Goal: Complete application form

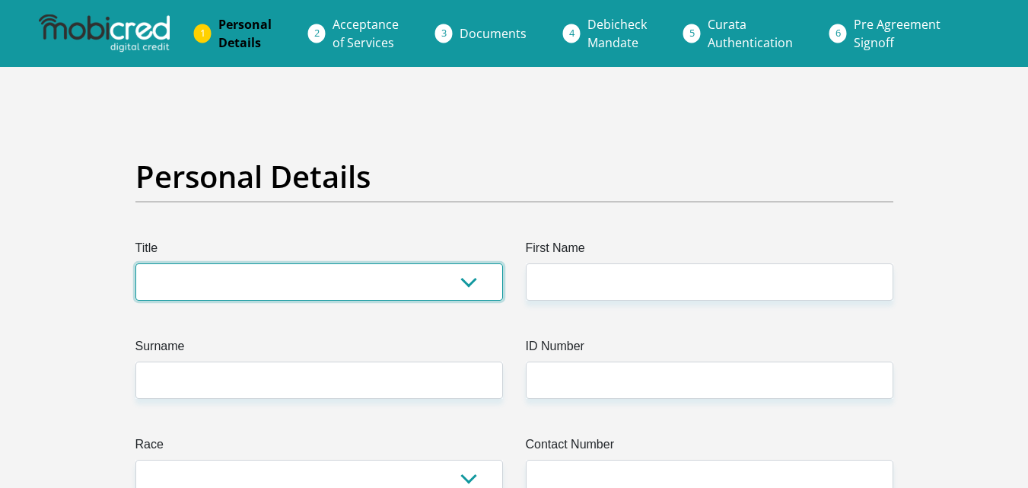
click at [412, 281] on select "Mr Ms Mrs Dr Other" at bounding box center [318, 281] width 367 height 37
select select "Ms"
click at [135, 263] on select "Mr Ms Mrs Dr Other" at bounding box center [318, 281] width 367 height 37
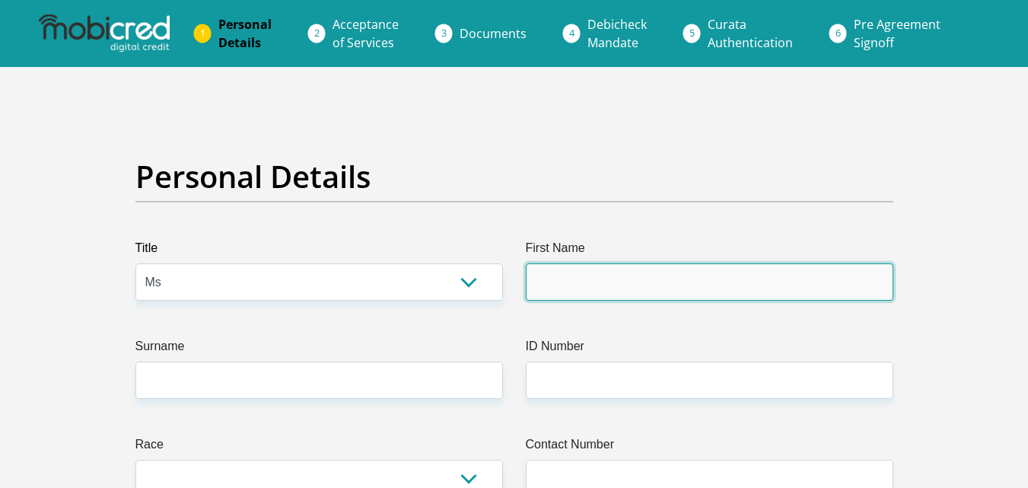
click at [587, 281] on input "First Name" at bounding box center [709, 281] width 367 height 37
type input "Lusanda"
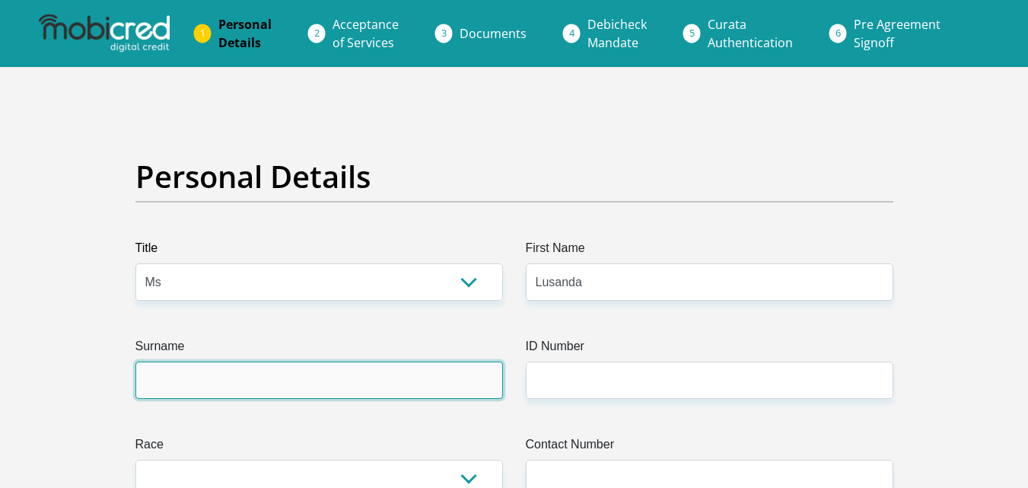
type input "Skweyiya"
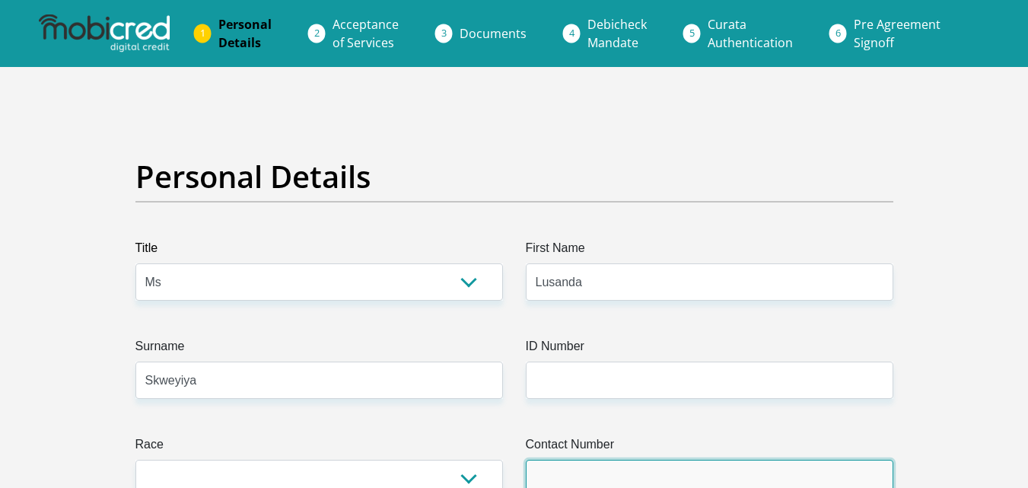
type input "0840813521"
select select "ZAF"
type input "19946 VICTORIA MXENGE CRESCENT"
type input "Capetown"
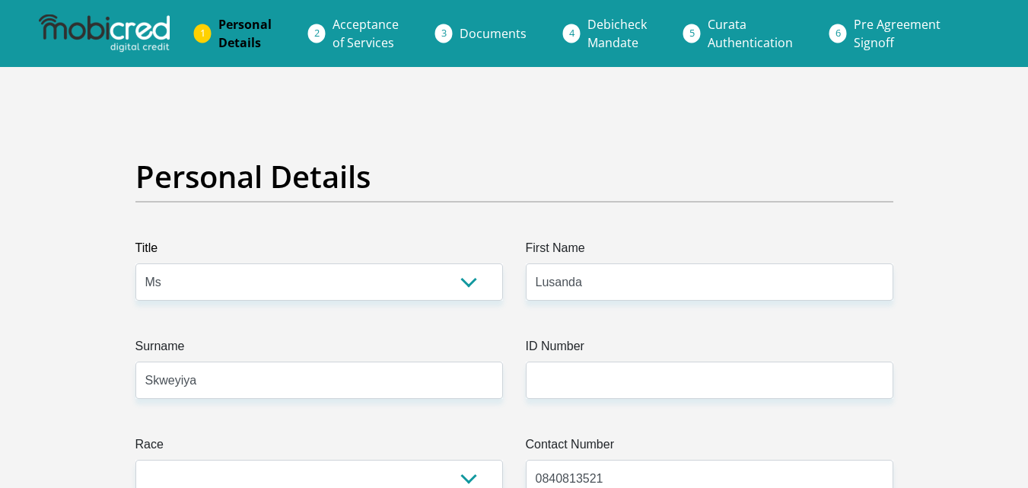
type input "Capetown"
type input "7784"
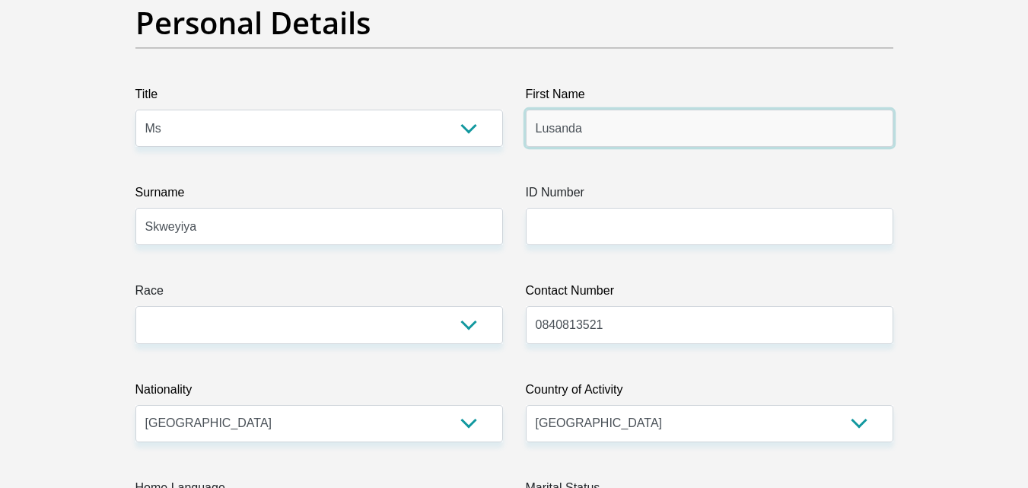
scroll to position [126, 0]
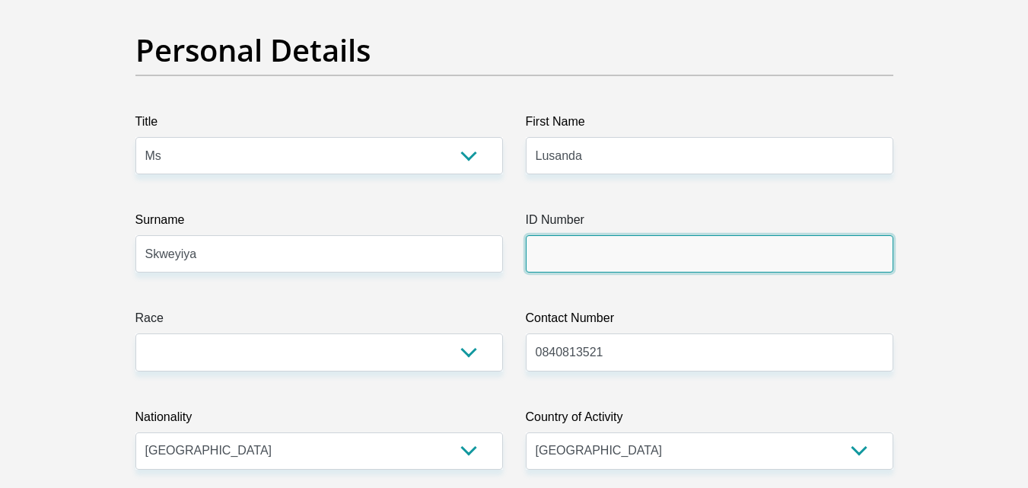
click at [696, 255] on input "ID Number" at bounding box center [709, 253] width 367 height 37
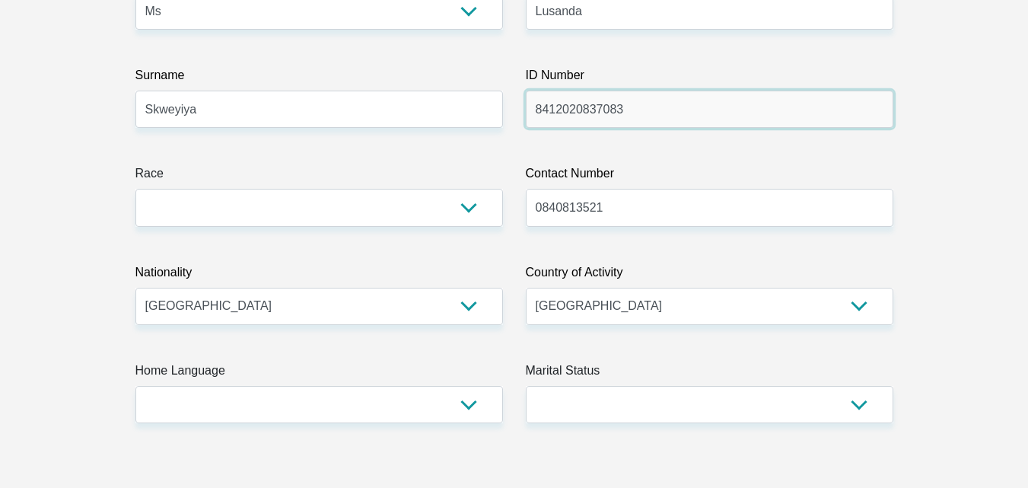
scroll to position [325, 0]
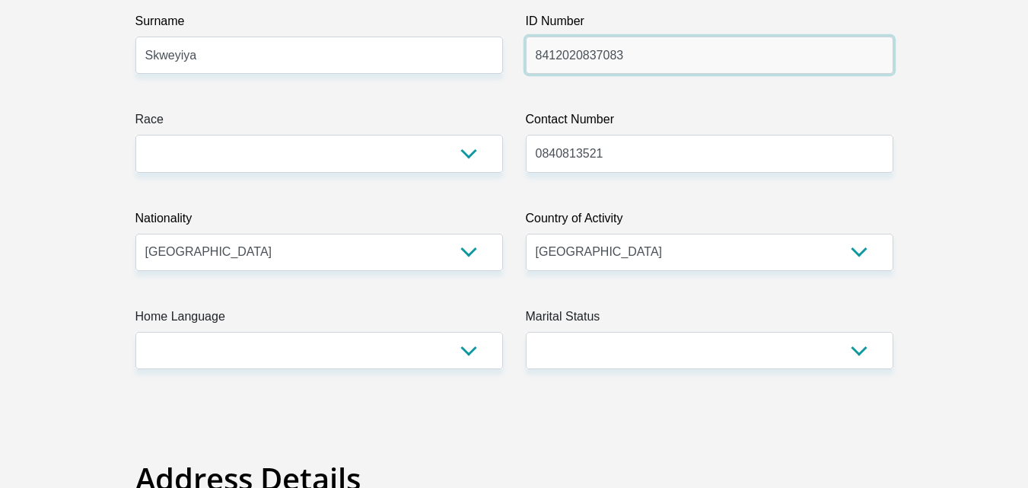
type input "8412020837083"
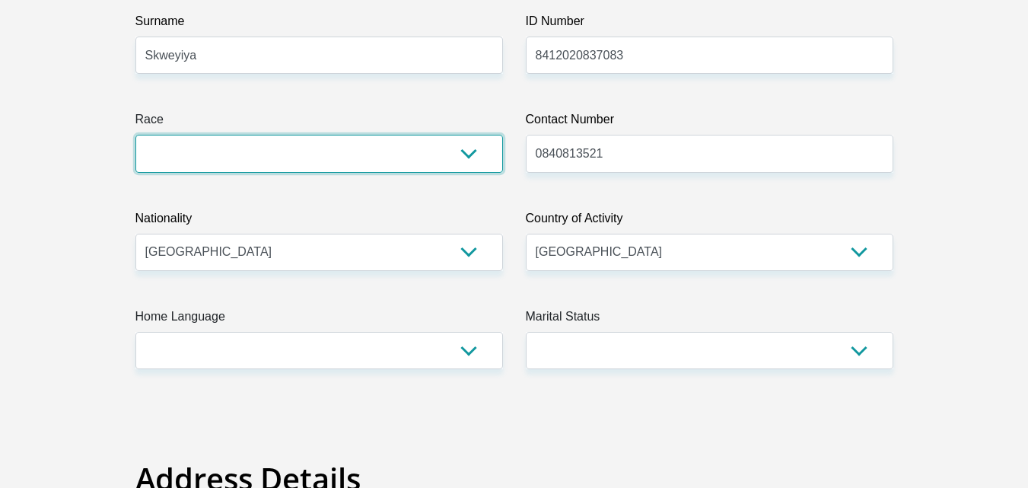
click at [424, 154] on select "Black Coloured Indian White Other" at bounding box center [318, 153] width 367 height 37
select select "1"
click at [135, 135] on select "Black Coloured Indian White Other" at bounding box center [318, 153] width 367 height 37
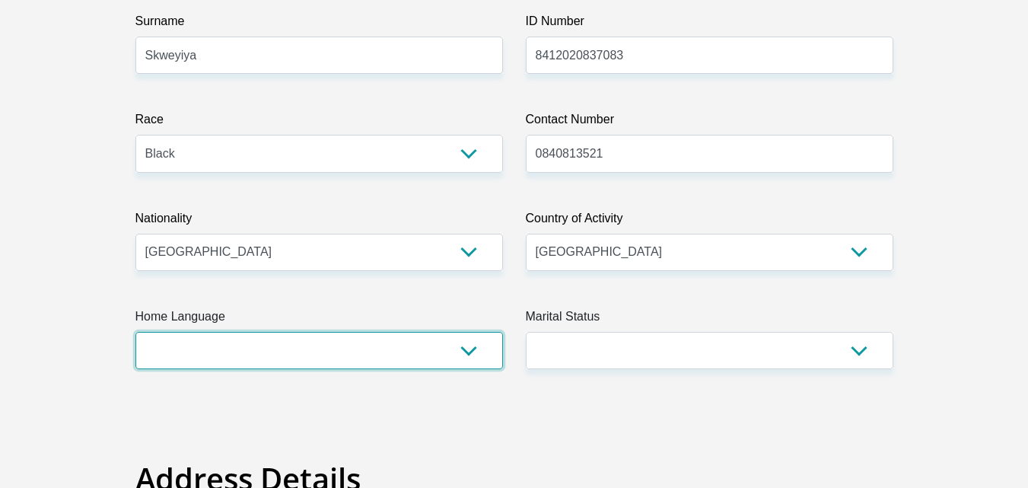
click at [411, 348] on select "Afrikaans English Sepedi South Ndebele Southern Sotho Swati Tsonga Tswana Venda…" at bounding box center [318, 350] width 367 height 37
select select "xho"
click at [135, 332] on select "Afrikaans English Sepedi South Ndebele Southern Sotho Swati Tsonga Tswana Venda…" at bounding box center [318, 350] width 367 height 37
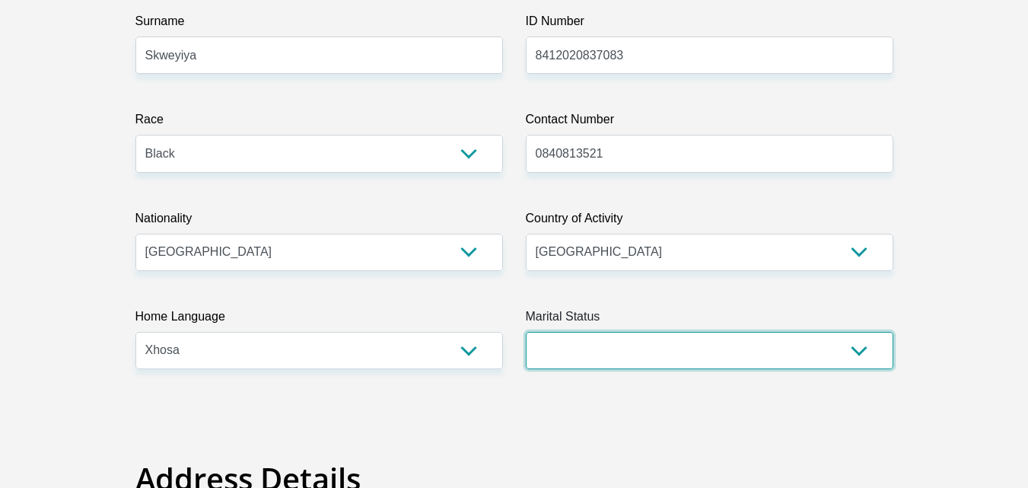
click at [625, 348] on select "Married ANC Single Divorced Widowed Married COP or Customary Law" at bounding box center [709, 350] width 367 height 37
select select "2"
click at [526, 332] on select "Married ANC Single Divorced Widowed Married COP or Customary Law" at bounding box center [709, 350] width 367 height 37
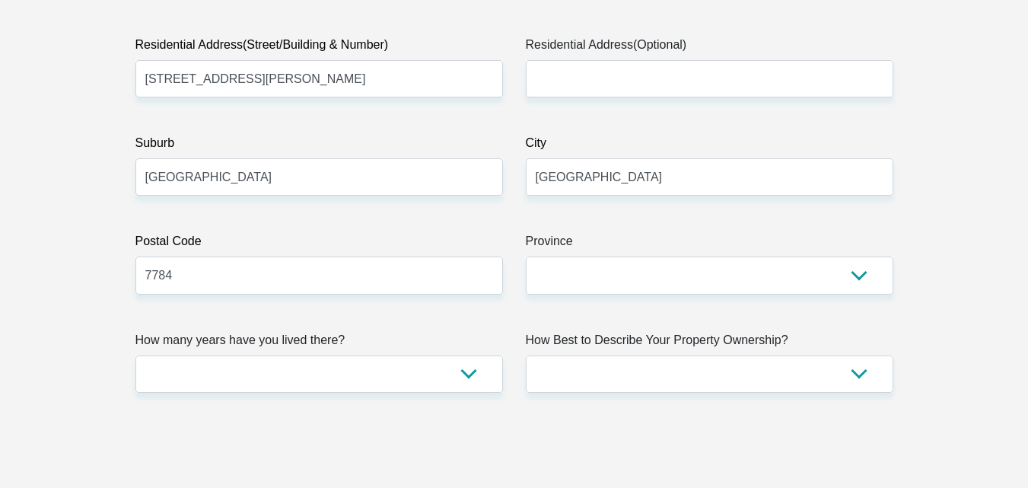
scroll to position [857, 0]
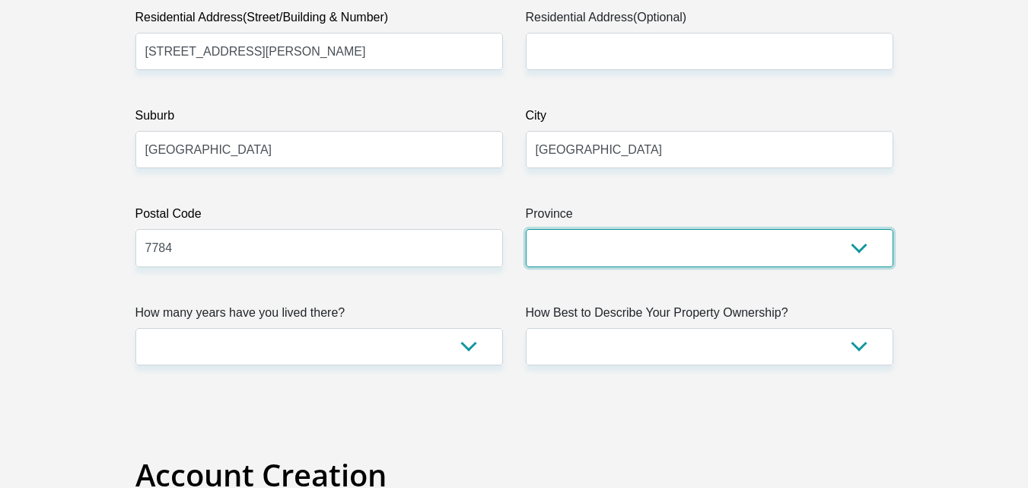
click at [754, 239] on select "Eastern Cape Free State Gauteng KwaZulu-Natal Limpopo Mpumalanga Northern Cape …" at bounding box center [709, 247] width 367 height 37
select select "Western Cape"
click at [526, 229] on select "Eastern Cape Free State Gauteng KwaZulu-Natal Limpopo Mpumalanga Northern Cape …" at bounding box center [709, 247] width 367 height 37
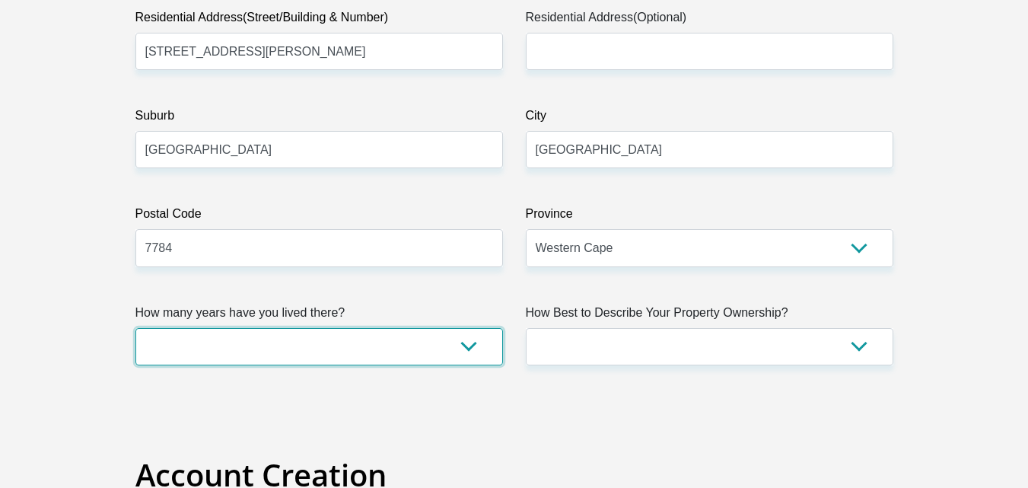
click at [402, 350] on select "less than 1 year 1-3 years 3-5 years 5+ years" at bounding box center [318, 346] width 367 height 37
select select "4"
click at [135, 328] on select "less than 1 year 1-3 years 3-5 years 5+ years" at bounding box center [318, 346] width 367 height 37
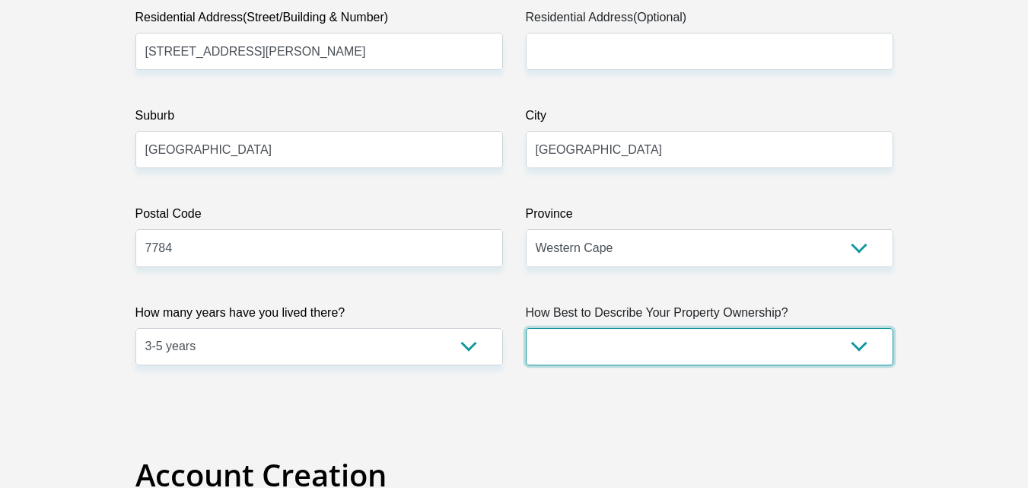
click at [632, 361] on select "Owned Rented Family Owned Company Dwelling" at bounding box center [709, 346] width 367 height 37
select select "Rented"
click at [526, 328] on select "Owned Rented Family Owned Company Dwelling" at bounding box center [709, 346] width 367 height 37
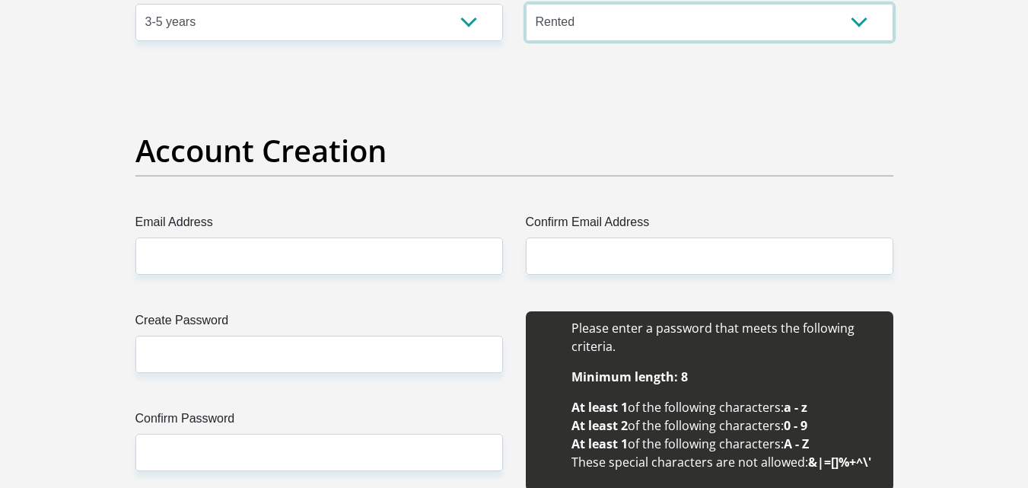
scroll to position [1236, 0]
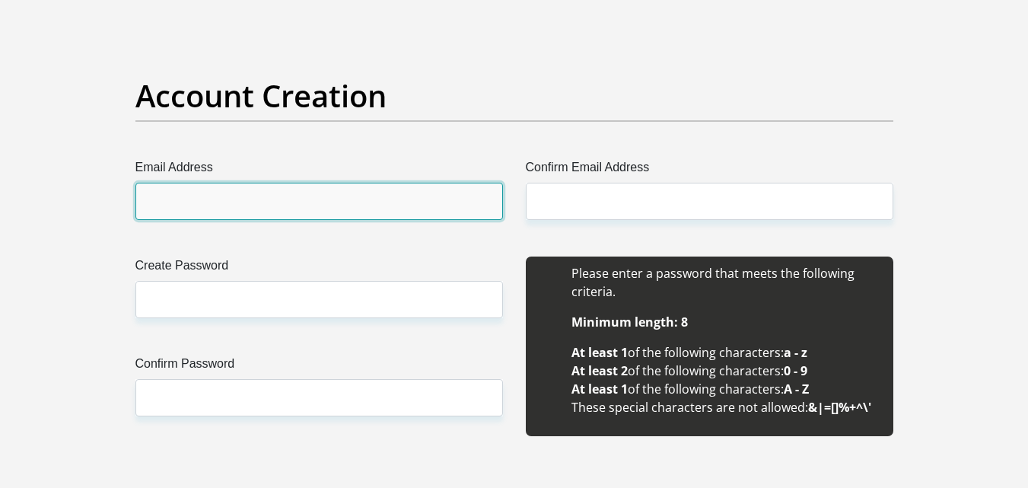
click at [266, 205] on input "Email Address" at bounding box center [318, 201] width 367 height 37
type input "luluskweyiya@gmail.com"
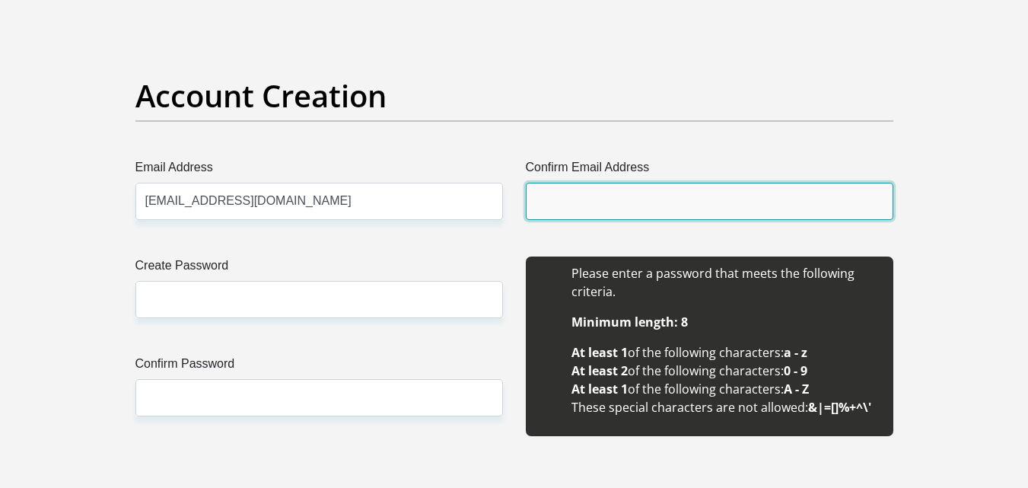
type input "luluskweyiya@gmail.com"
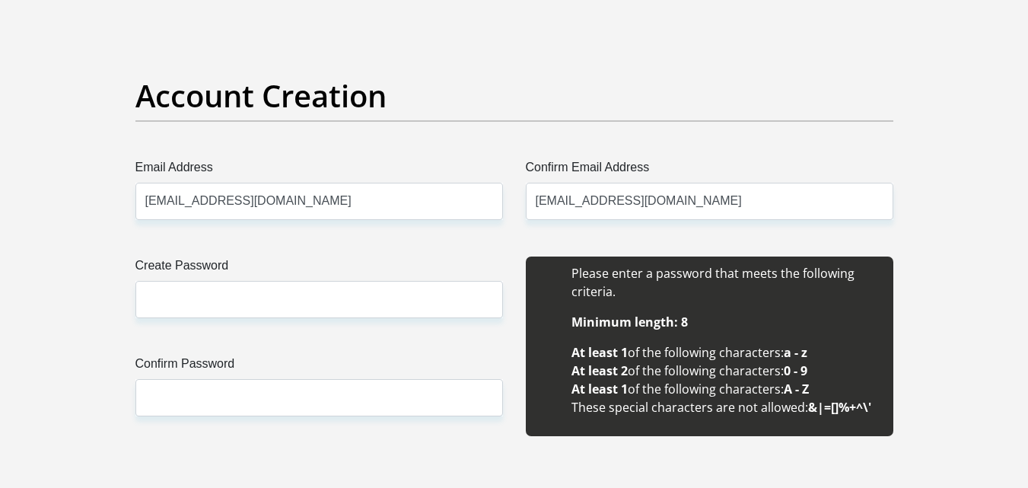
type input "Lusanda"
type input "Skweyiya"
type input "0840813521"
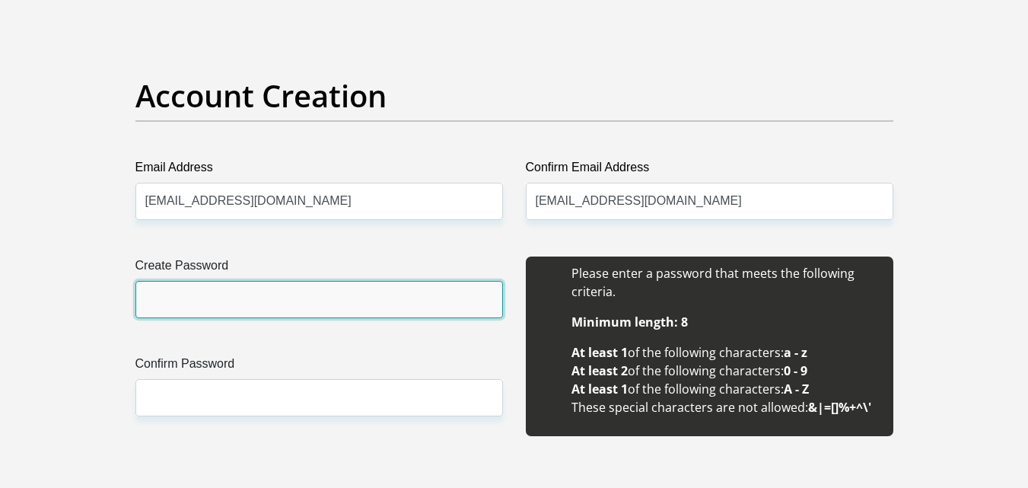
click at [333, 301] on input "Create Password" at bounding box center [318, 299] width 367 height 37
type input "Achume@2016"
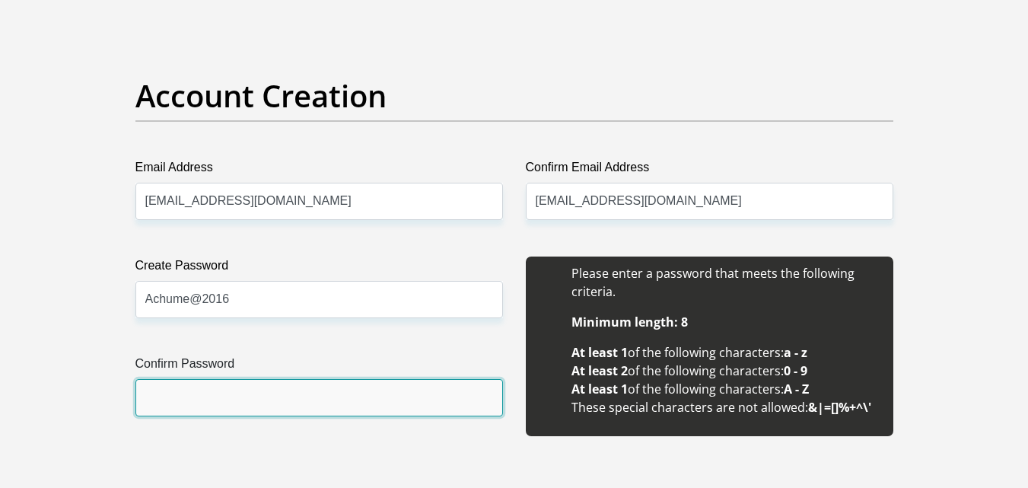
click at [252, 403] on input "Confirm Password" at bounding box center [318, 397] width 367 height 37
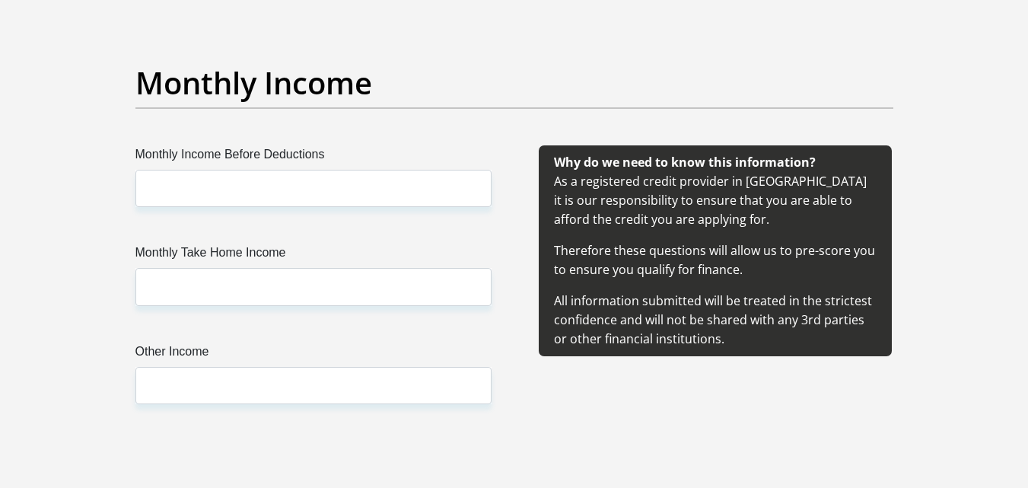
scroll to position [1743, 0]
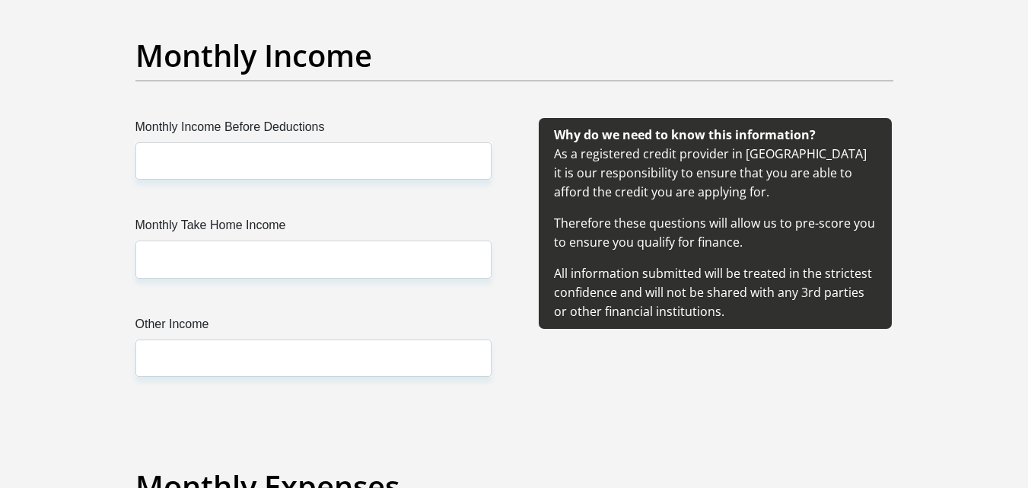
type input "Achume@2016"
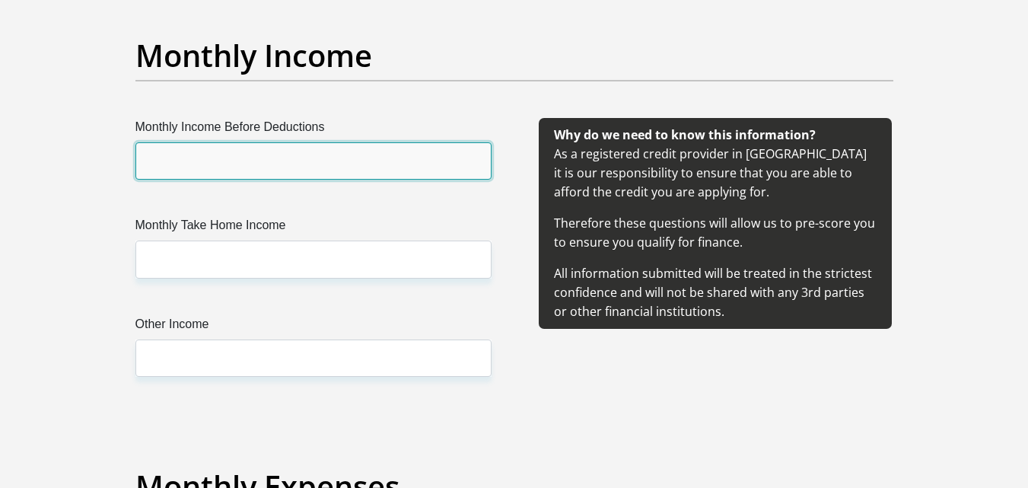
click at [374, 170] on input "Monthly Income Before Deductions" at bounding box center [313, 160] width 356 height 37
type input "19000"
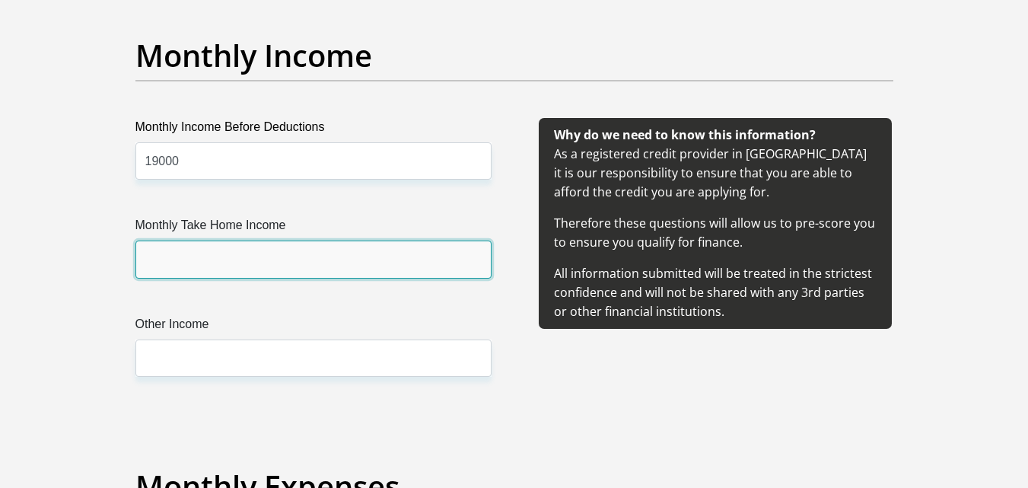
click at [309, 256] on input "Monthly Take Home Income" at bounding box center [313, 258] width 356 height 37
type input "15000"
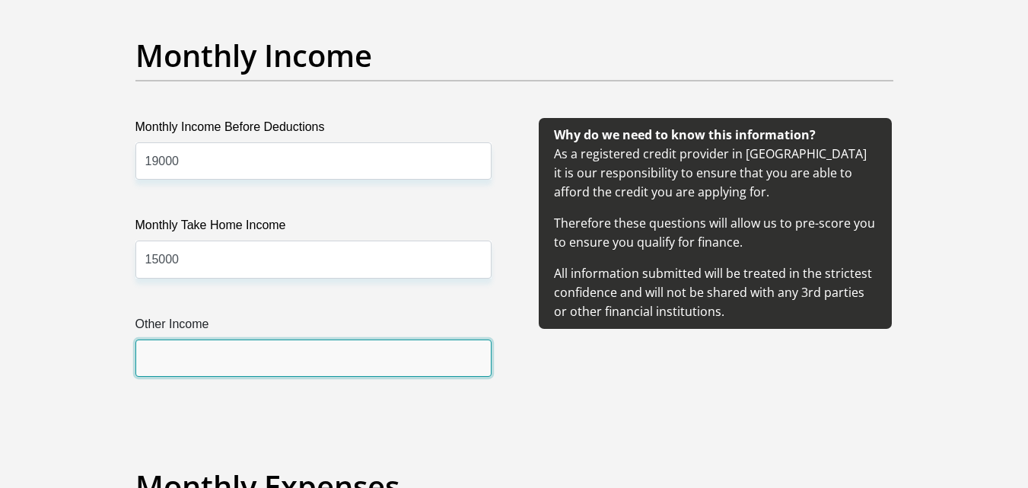
click at [285, 361] on input "Other Income" at bounding box center [313, 357] width 356 height 37
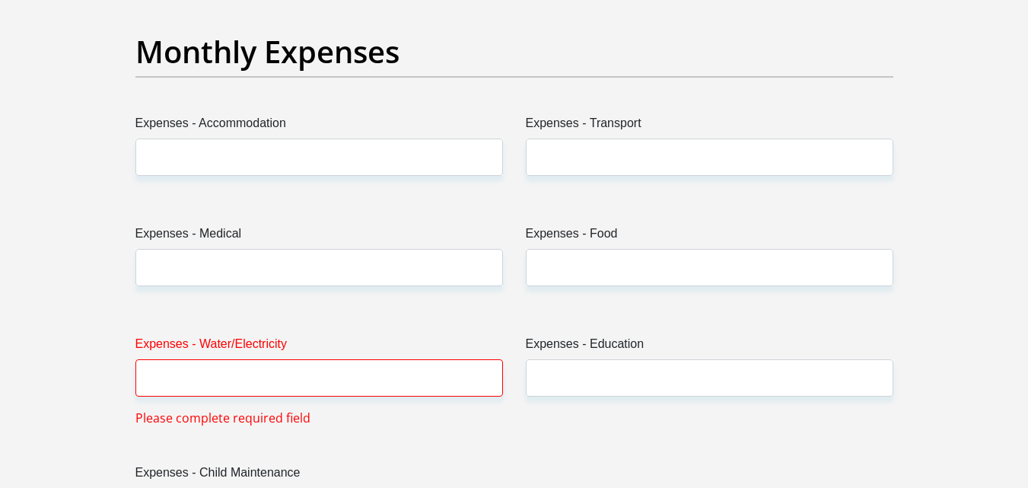
scroll to position [2187, 0]
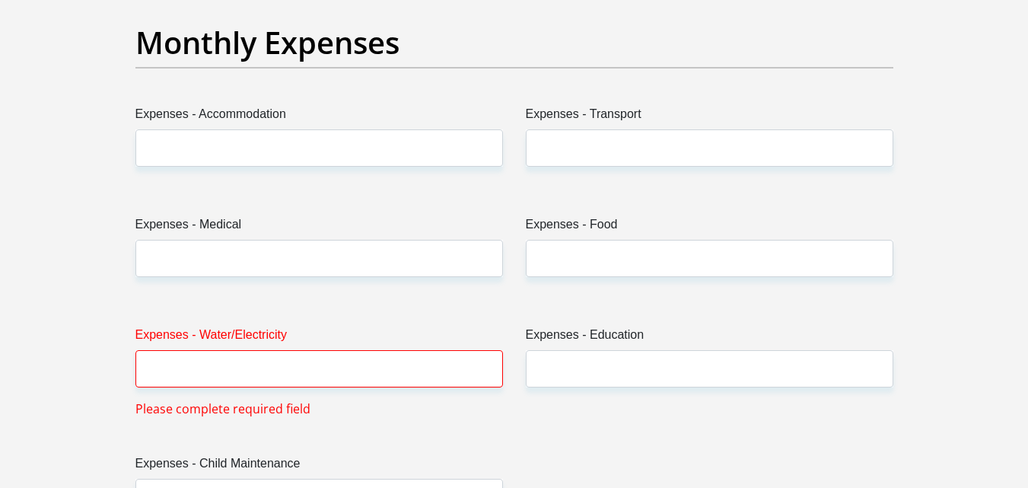
type input "0"
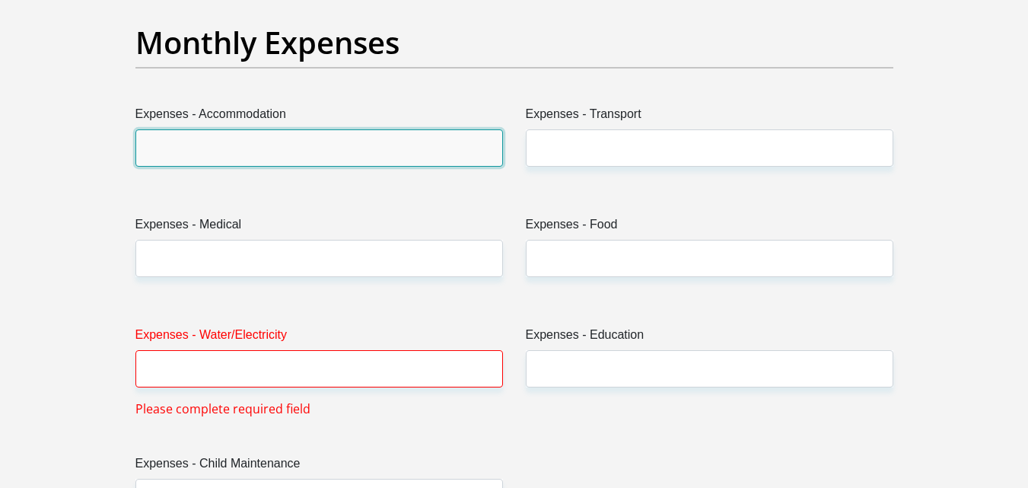
click at [415, 150] on input "Expenses - Accommodation" at bounding box center [318, 147] width 367 height 37
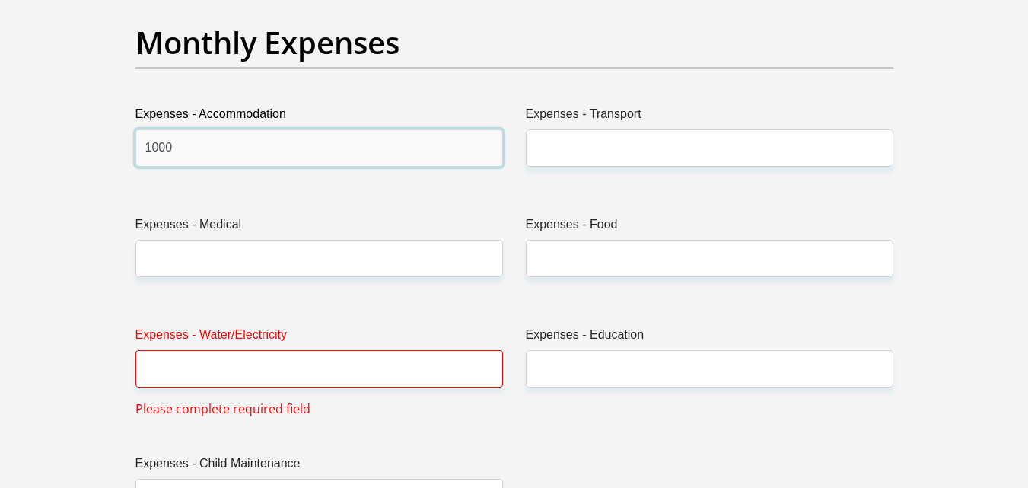
type input "1000"
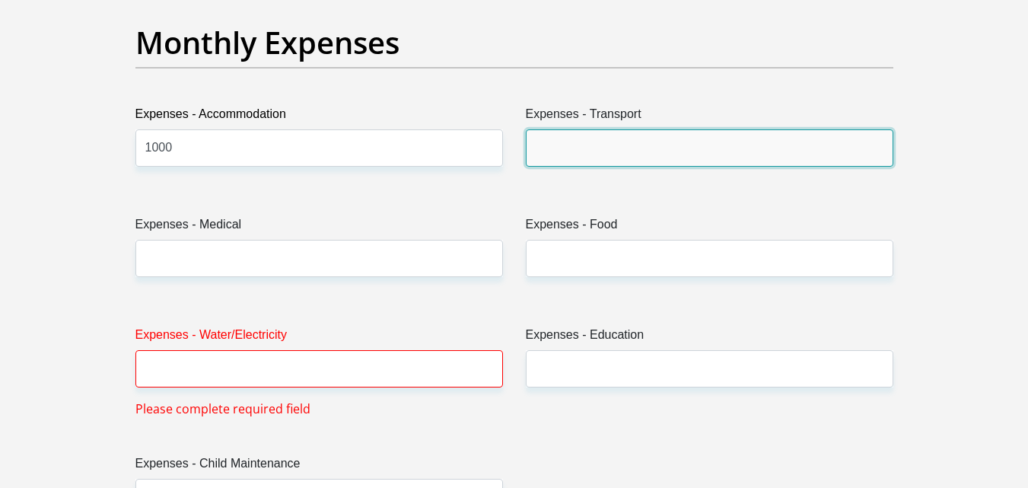
type input "1"
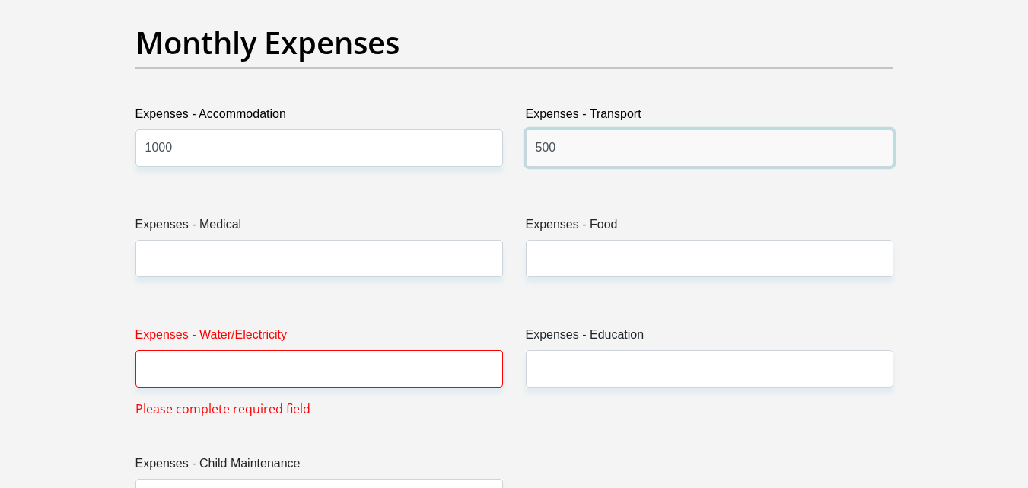
type input "500"
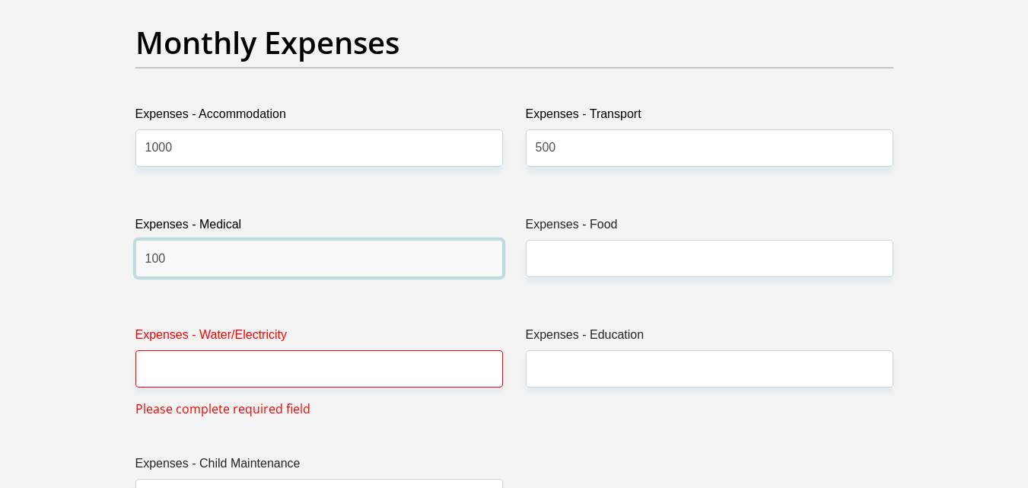
type input "100"
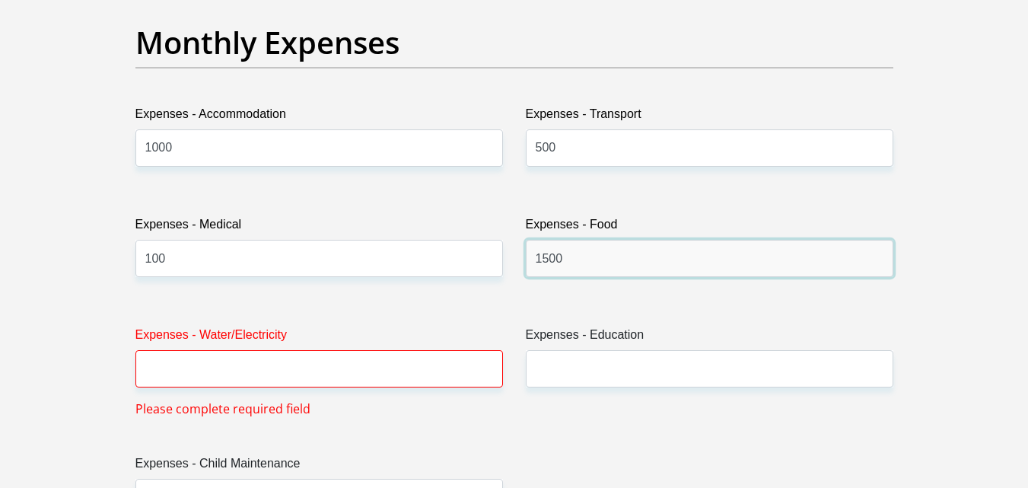
type input "1500"
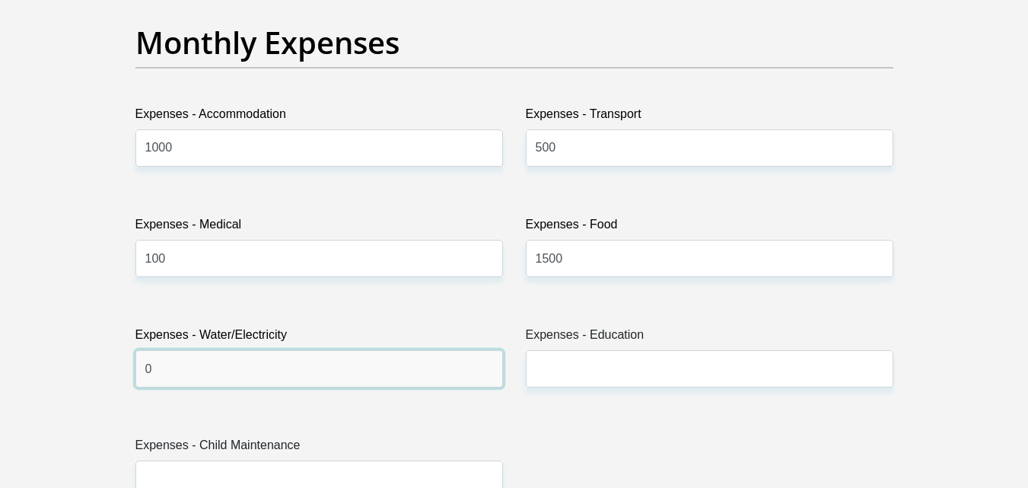
type input "0"
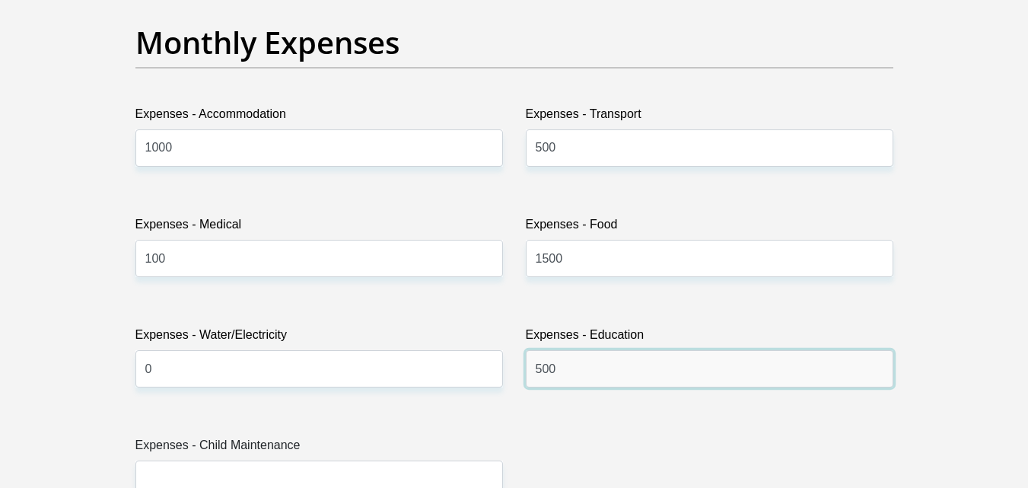
type input "500"
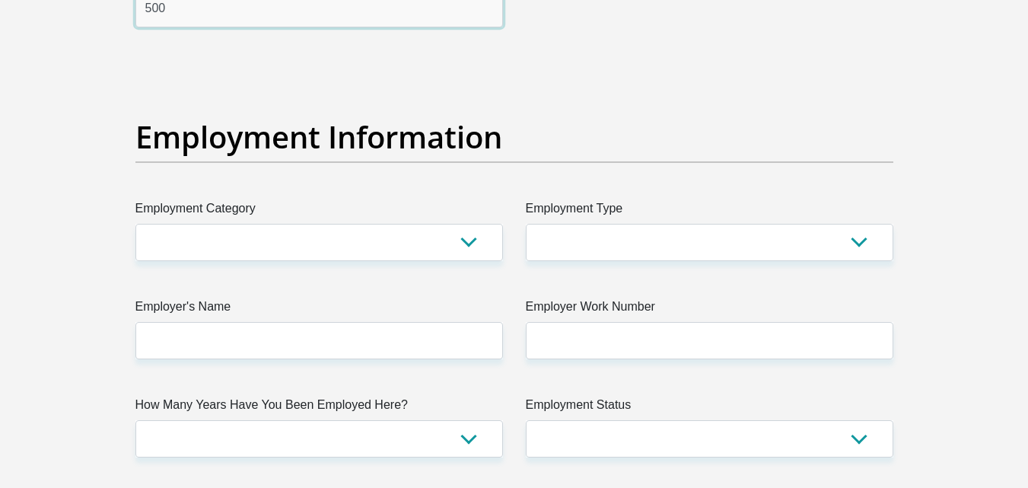
scroll to position [2702, 0]
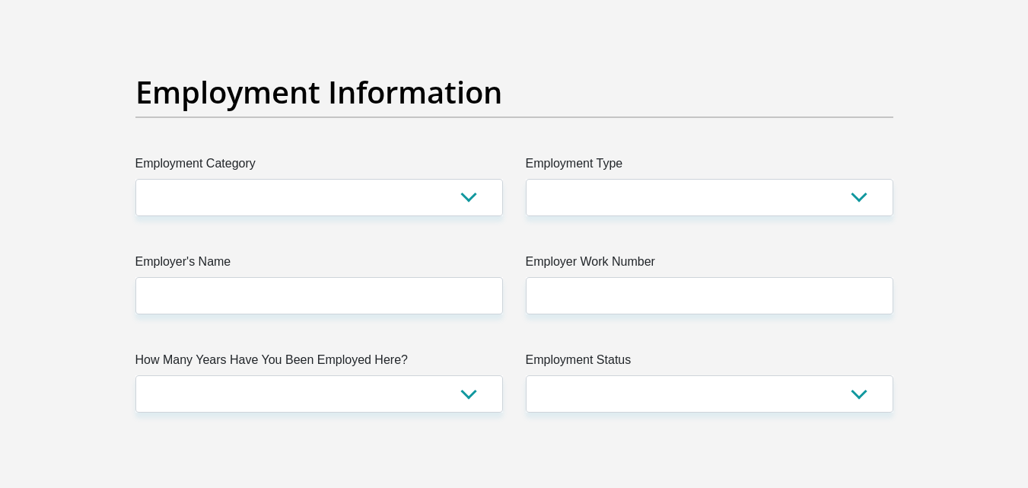
type input "500"
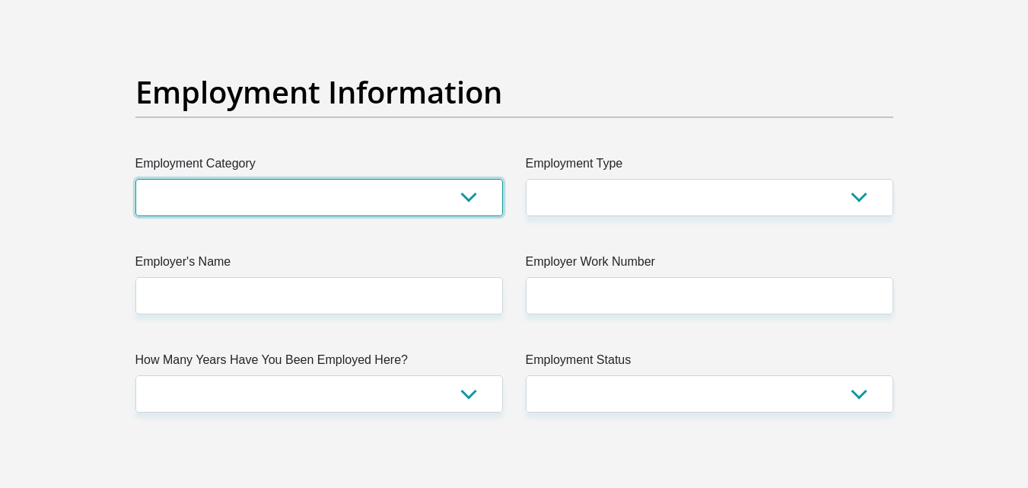
click at [446, 205] on select "AGRICULTURE ALCOHOL & TOBACCO CONSTRUCTION MATERIALS METALLURGY EQUIPMENT FOR R…" at bounding box center [318, 197] width 367 height 37
select select "25"
click at [135, 179] on select "AGRICULTURE ALCOHOL & TOBACCO CONSTRUCTION MATERIALS METALLURGY EQUIPMENT FOR R…" at bounding box center [318, 197] width 367 height 37
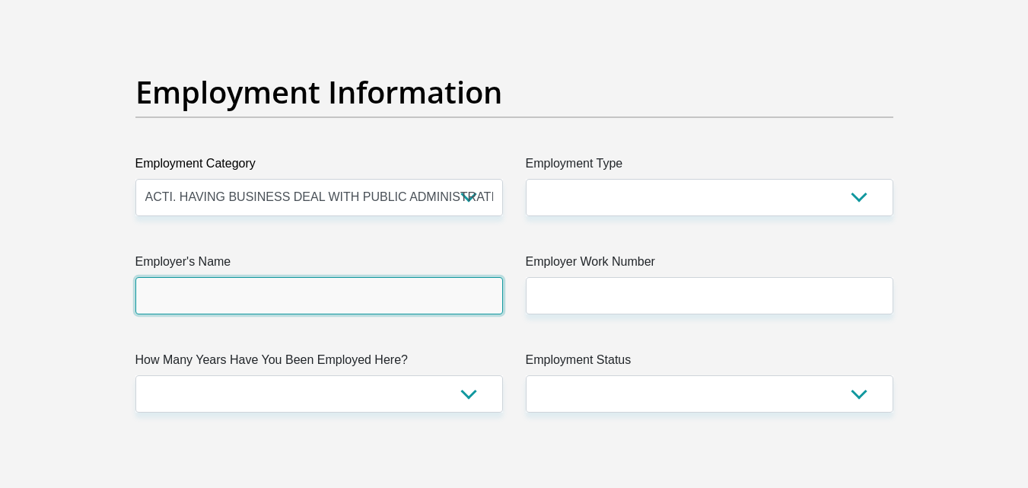
click at [435, 296] on input "Employer's Name" at bounding box center [318, 295] width 367 height 37
type input "COCT"
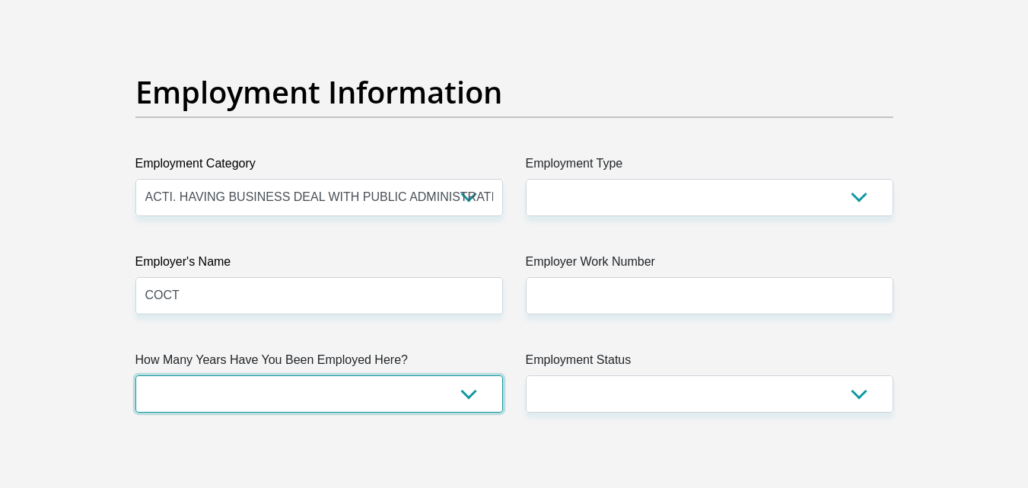
click at [430, 389] on select "less than 1 year 1-3 years 3-5 years 5+ years" at bounding box center [318, 393] width 367 height 37
select select "48"
click at [135, 375] on select "less than 1 year 1-3 years 3-5 years 5+ years" at bounding box center [318, 393] width 367 height 37
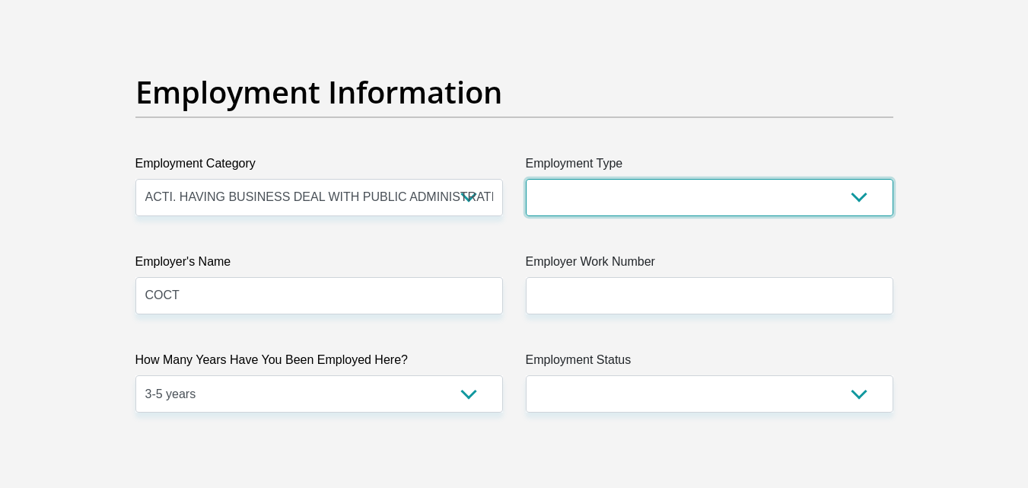
click at [642, 190] on select "College/Lecturer Craft Seller Creative Driver Executive Farmer Forces - Non Com…" at bounding box center [709, 197] width 367 height 37
select select "Office Staff/Clerk"
click at [526, 179] on select "College/Lecturer Craft Seller Creative Driver Executive Farmer Forces - Non Com…" at bounding box center [709, 197] width 367 height 37
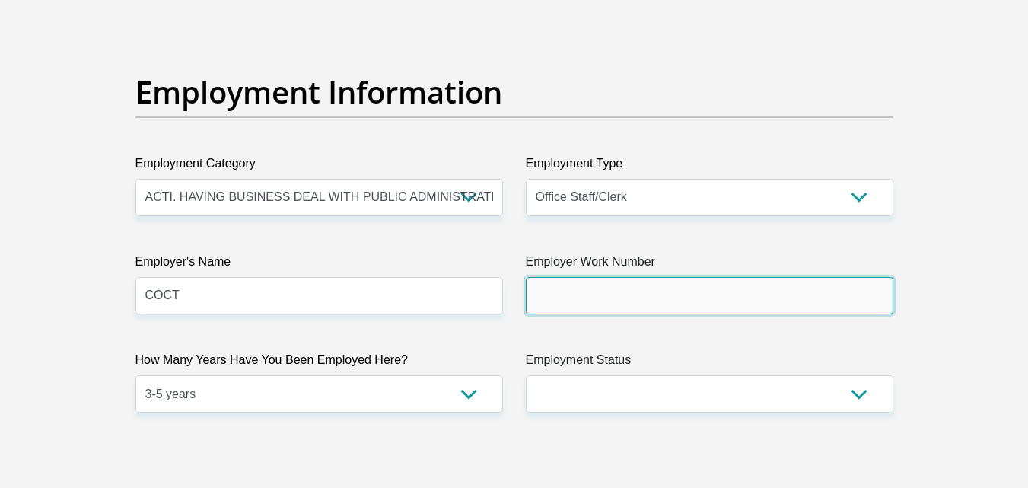
click at [641, 285] on input "Employer Work Number" at bounding box center [709, 295] width 367 height 37
type input "0214444611"
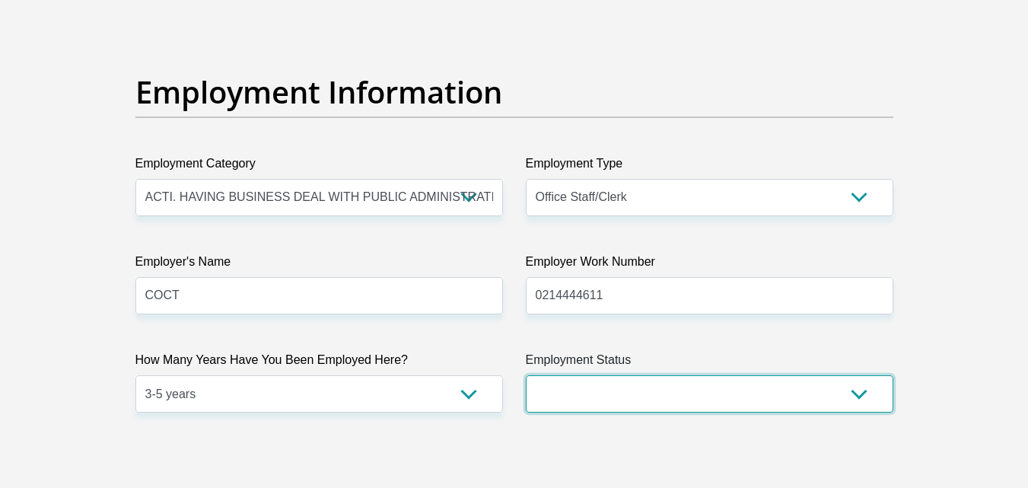
click at [688, 396] on select "Permanent/Full-time Part-time/Casual Contract Worker Self-Employed Housewife Re…" at bounding box center [709, 393] width 367 height 37
select select "1"
click at [526, 375] on select "Permanent/Full-time Part-time/Casual Contract Worker Self-Employed Housewife Re…" at bounding box center [709, 393] width 367 height 37
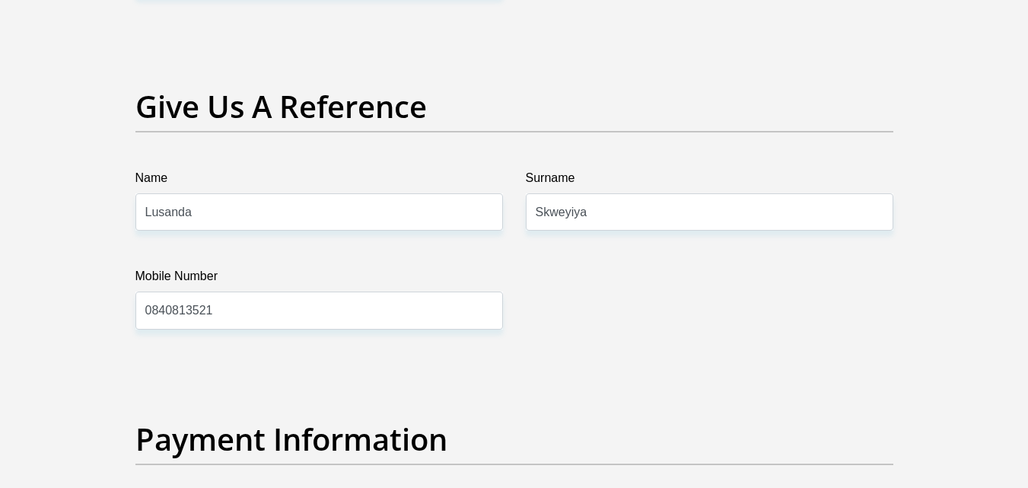
scroll to position [3109, 0]
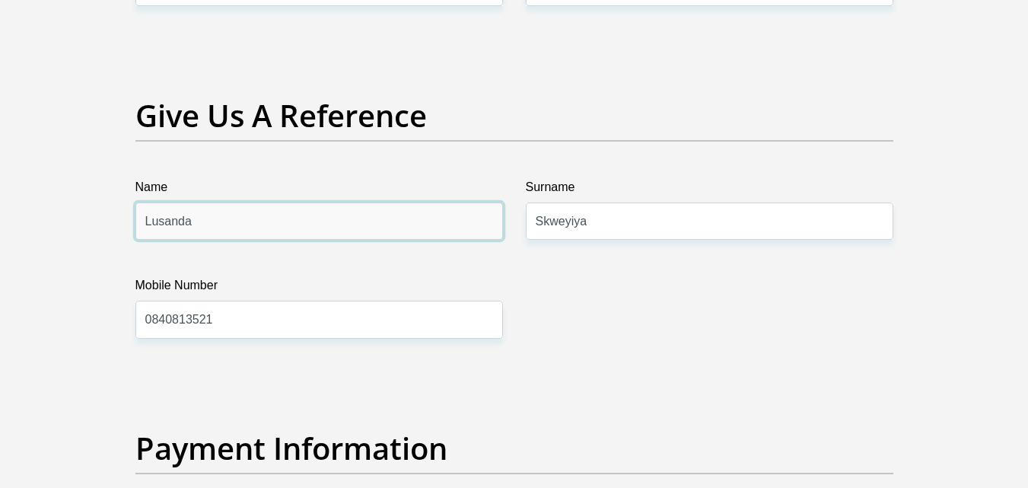
click at [338, 219] on input "Lusanda" at bounding box center [318, 220] width 367 height 37
type input "L"
type input "MORIEEN"
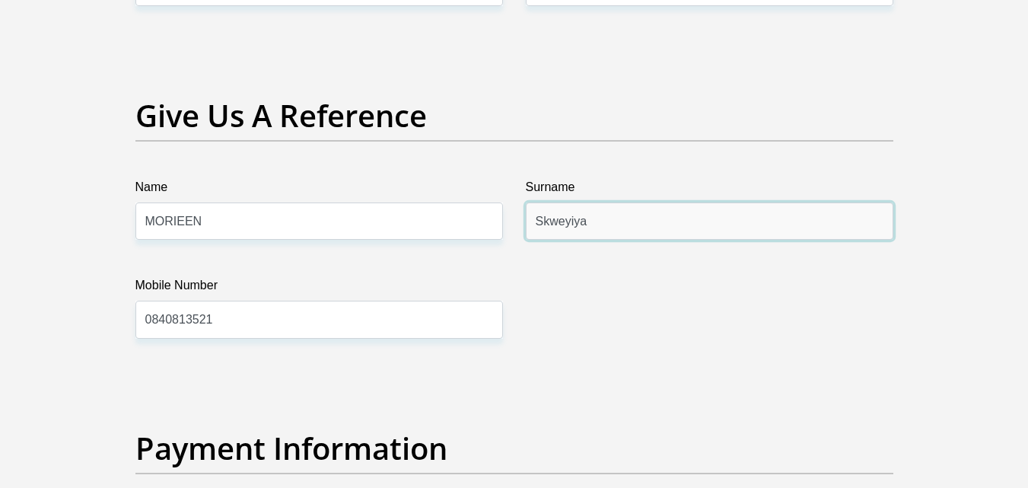
click at [647, 227] on input "Skweyiya" at bounding box center [709, 220] width 367 height 37
type input "S"
type input "MTATI"
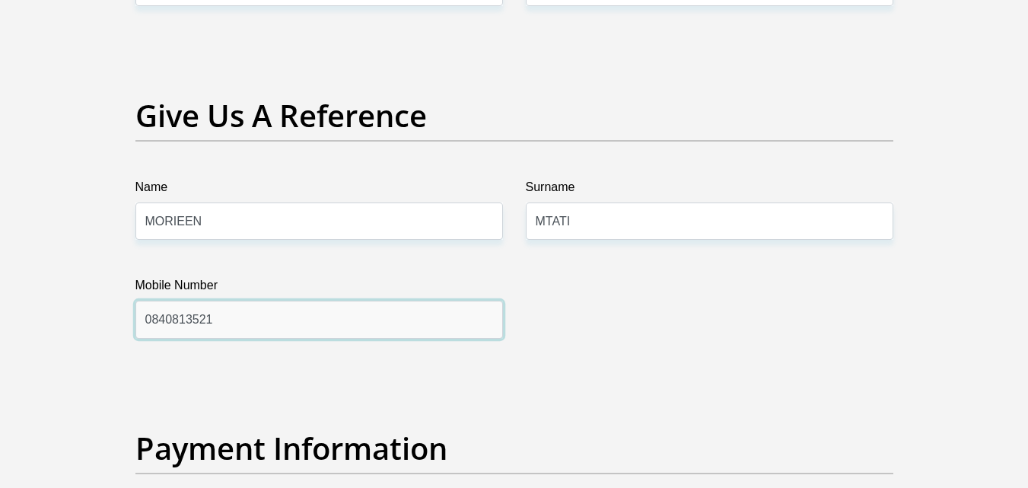
click at [414, 313] on input "0840813521" at bounding box center [318, 319] width 367 height 37
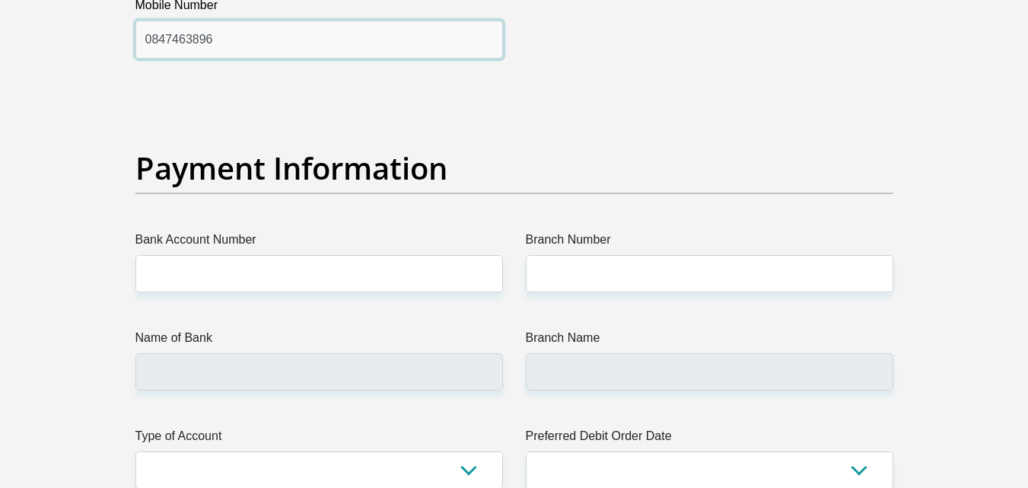
scroll to position [3397, 0]
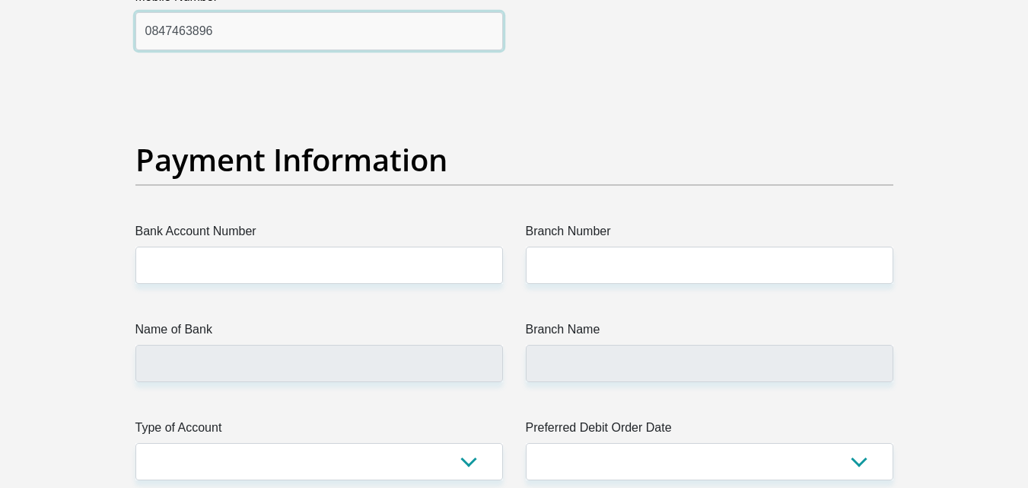
type input "0847463896"
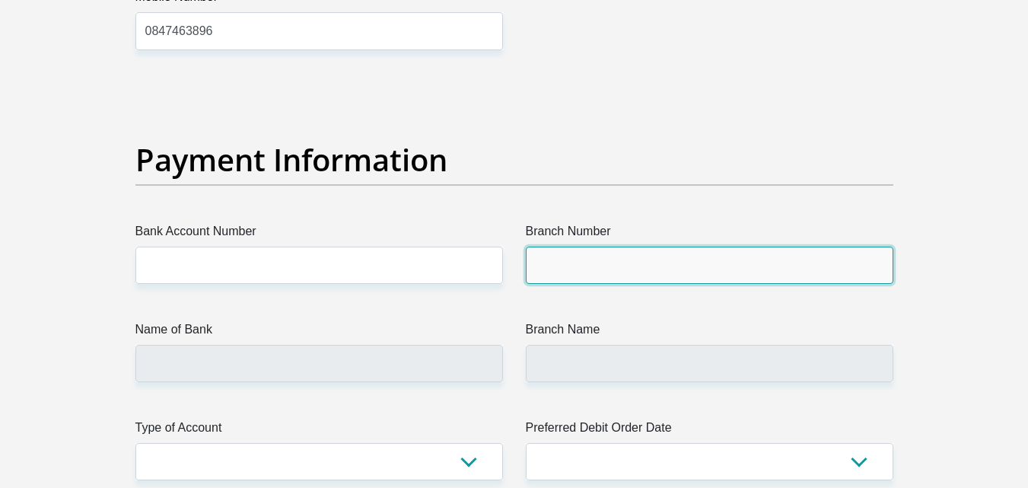
click at [708, 274] on input "Branch Number" at bounding box center [709, 265] width 367 height 37
type input "410071"
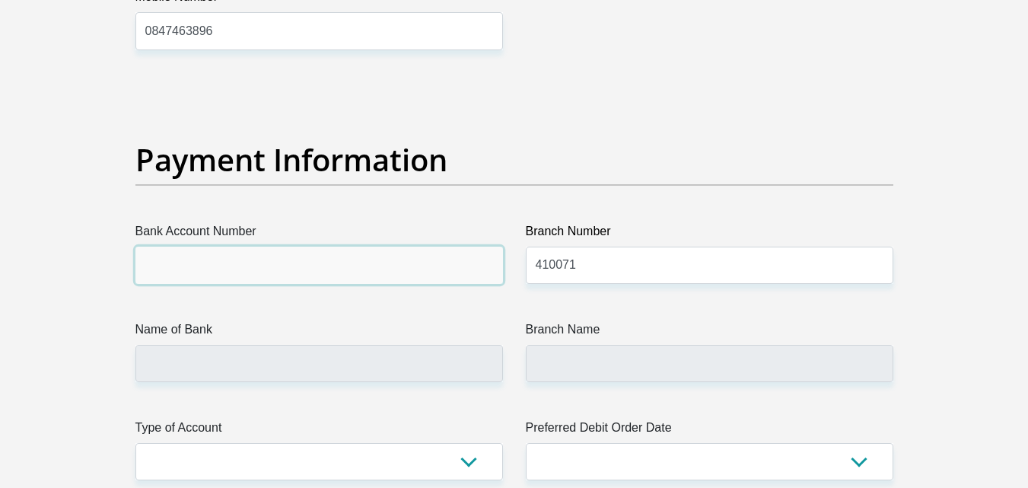
click at [330, 268] on input "Bank Account Number" at bounding box center [318, 265] width 367 height 37
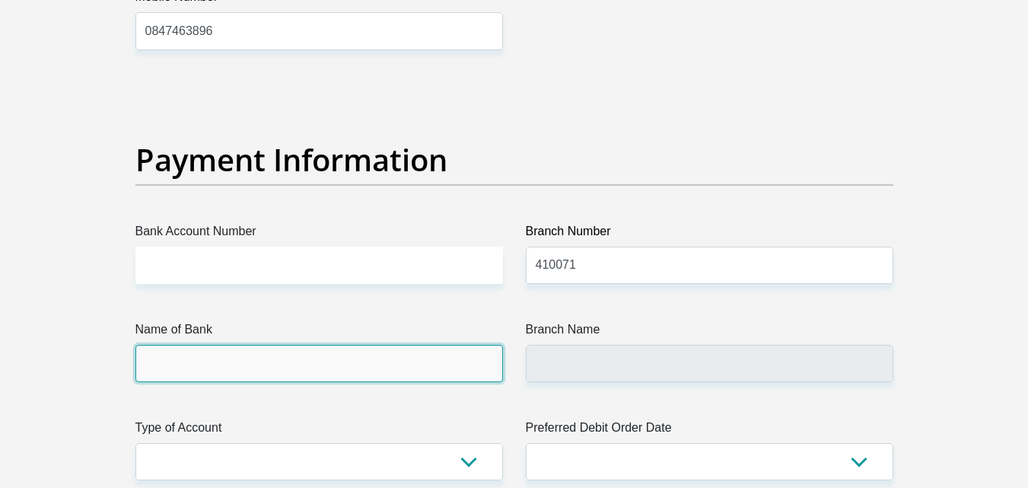
click at [281, 373] on input "Name of Bank" at bounding box center [318, 363] width 367 height 37
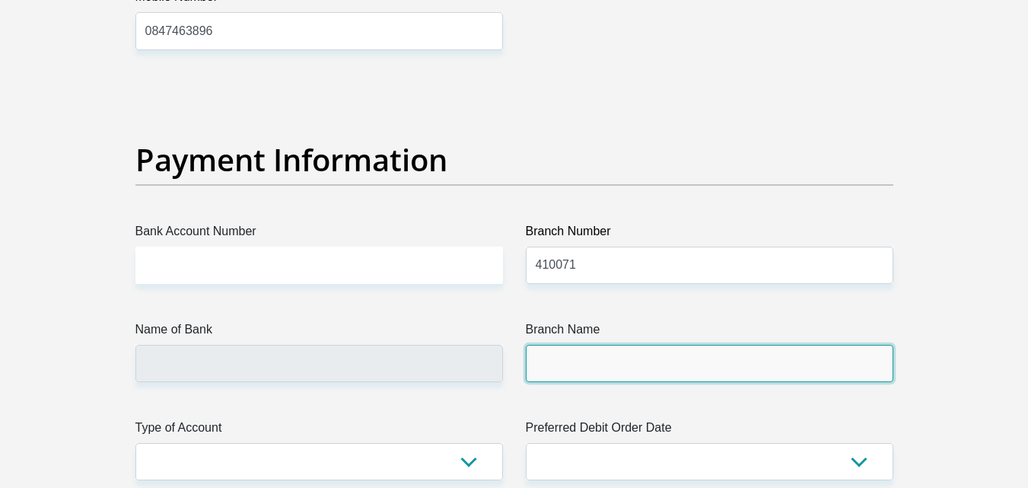
click at [609, 359] on input "Branch Name" at bounding box center [709, 363] width 367 height 37
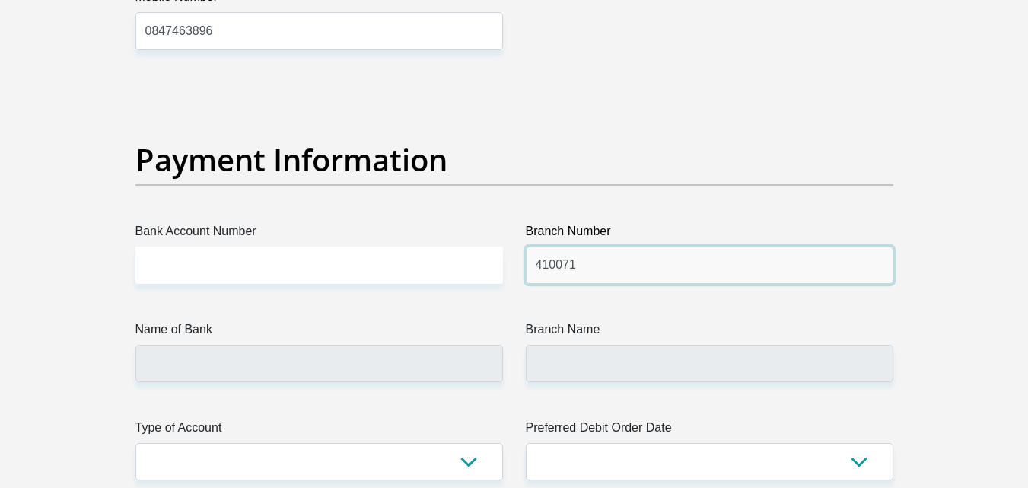
click at [656, 259] on input "410071" at bounding box center [709, 265] width 367 height 37
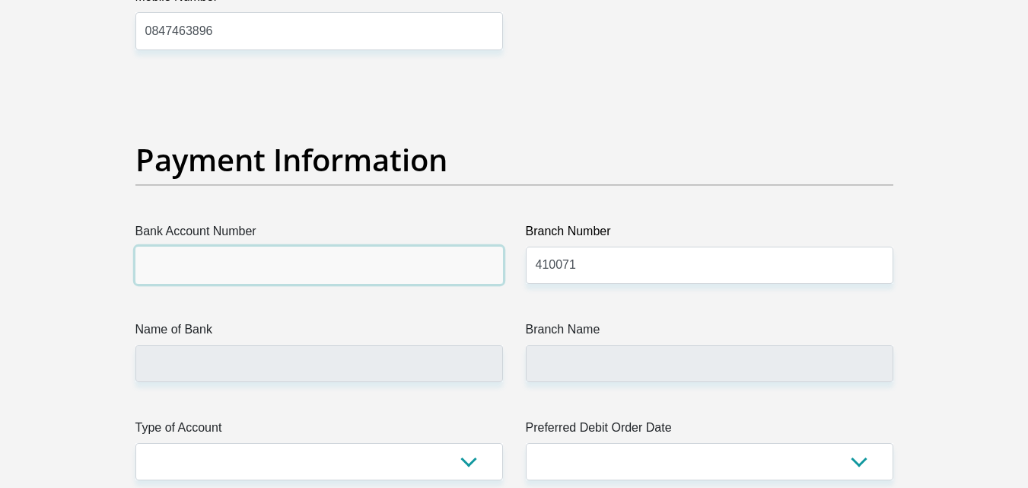
click at [359, 259] on input "Bank Account Number" at bounding box center [318, 265] width 367 height 37
type input "1221639461"
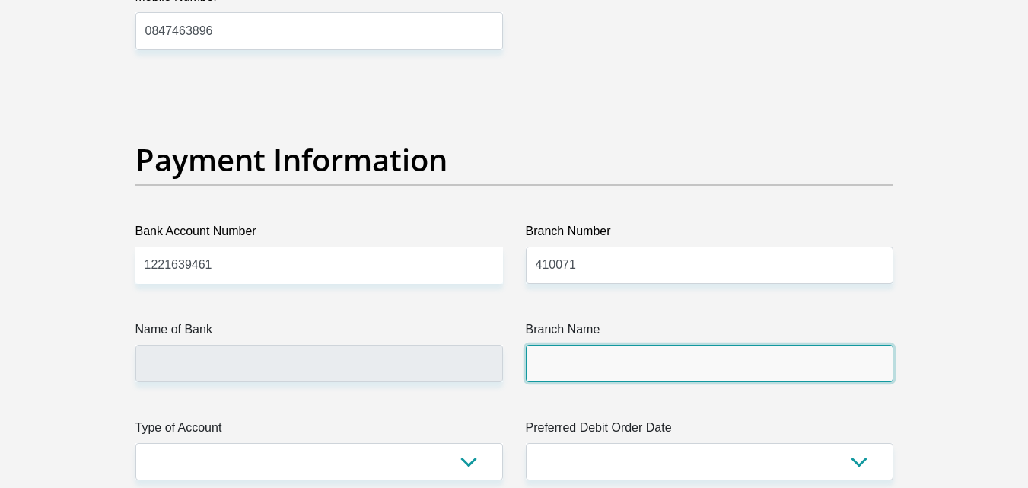
click at [647, 367] on input "Branch Name" at bounding box center [709, 363] width 367 height 37
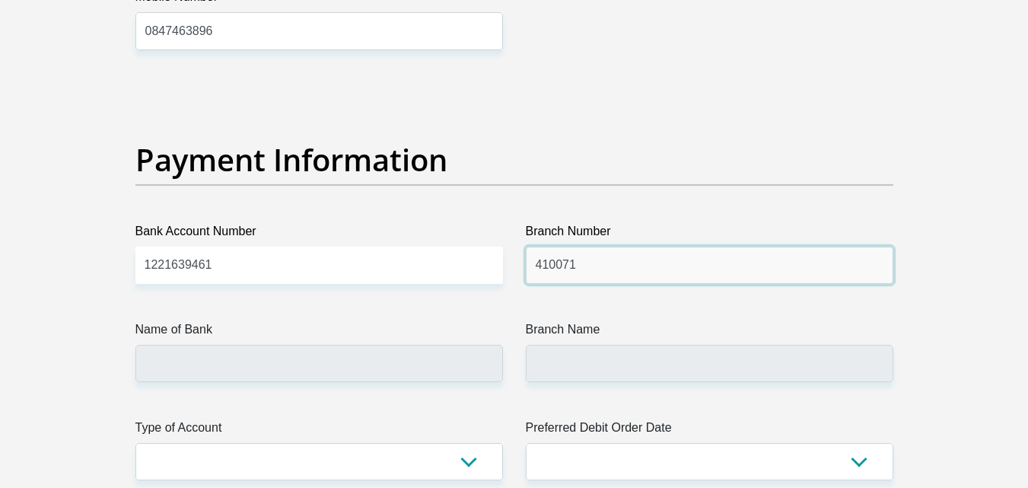
click at [641, 263] on input "410071" at bounding box center [709, 265] width 367 height 37
type input "41007100"
click at [592, 343] on label "Branch Name" at bounding box center [709, 332] width 367 height 24
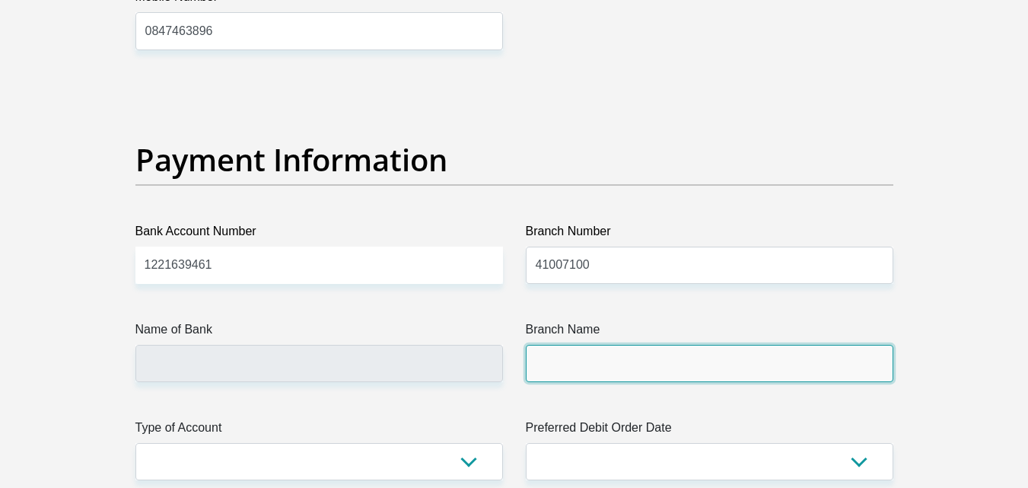
click at [592, 345] on input "Branch Name" at bounding box center [709, 363] width 367 height 37
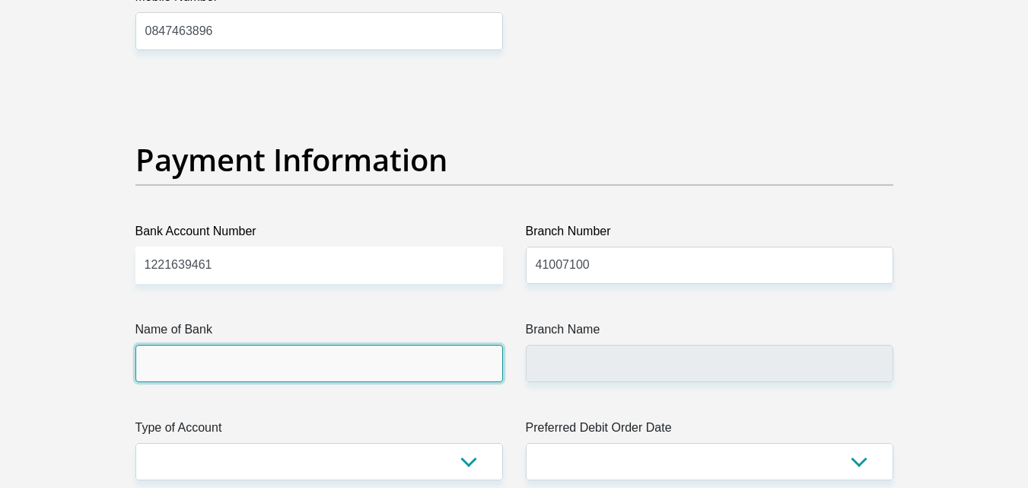
click at [386, 372] on input "Name of Bank" at bounding box center [318, 363] width 367 height 37
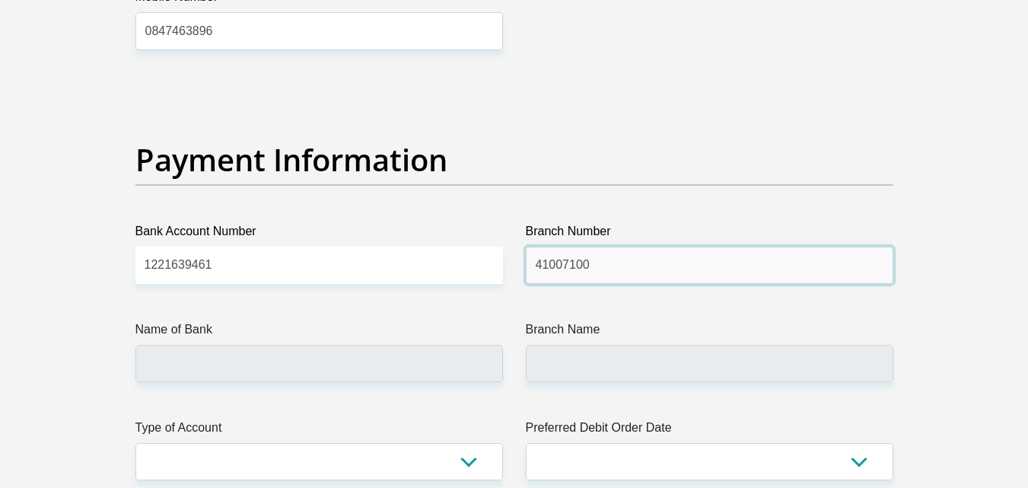
click at [650, 264] on input "41007100" at bounding box center [709, 265] width 367 height 37
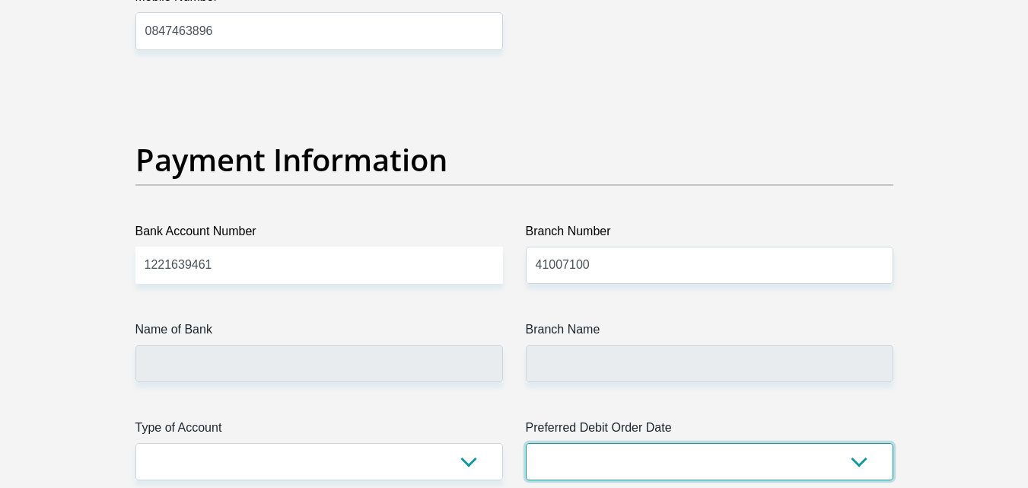
click at [838, 464] on select "1st 2nd 3rd 4th 5th 7th 18th 19th 20th 21st 22nd 23rd 24th 25th 26th 27th 28th …" at bounding box center [709, 461] width 367 height 37
select select "27"
click at [526, 443] on select "1st 2nd 3rd 4th 5th 7th 18th 19th 20th 21st 22nd 23rd 24th 25th 26th 27th 28th …" at bounding box center [709, 461] width 367 height 37
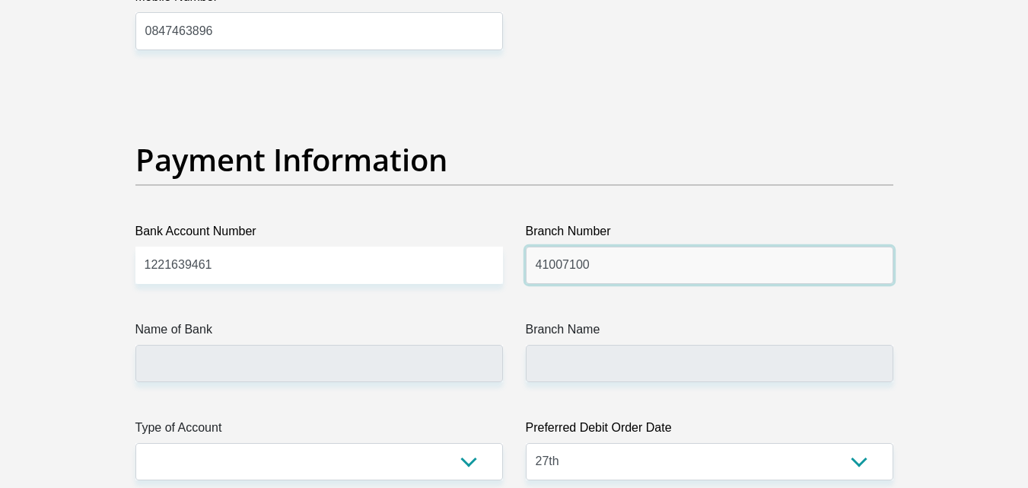
click at [546, 266] on input "41007100" at bounding box center [709, 265] width 367 height 37
click at [568, 266] on input "47007100" at bounding box center [709, 265] width 367 height 37
click at [584, 266] on input "4700100" at bounding box center [709, 265] width 367 height 37
type input "470010"
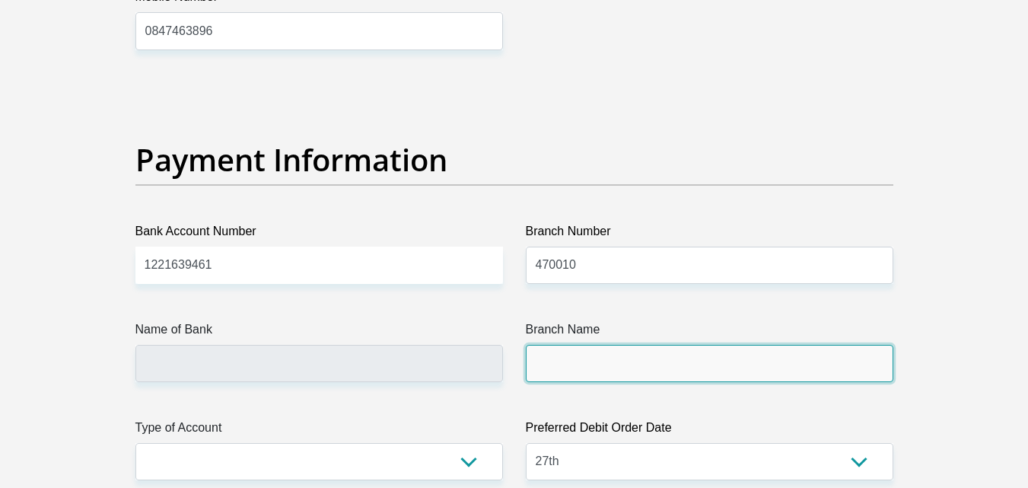
click at [594, 361] on input "Branch Name" at bounding box center [709, 363] width 367 height 37
type input "CAPITEC BANK LIMITED"
type input "CAPITEC BANK CPC"
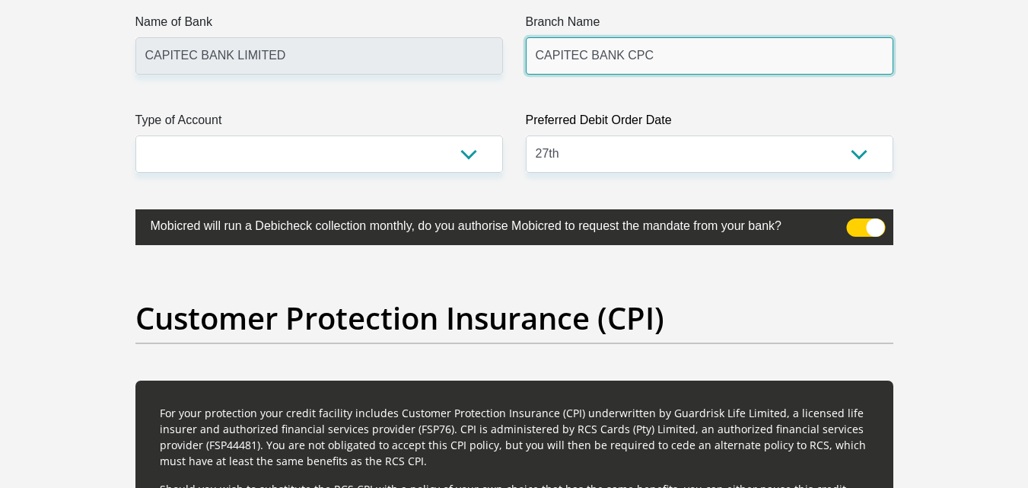
scroll to position [3722, 0]
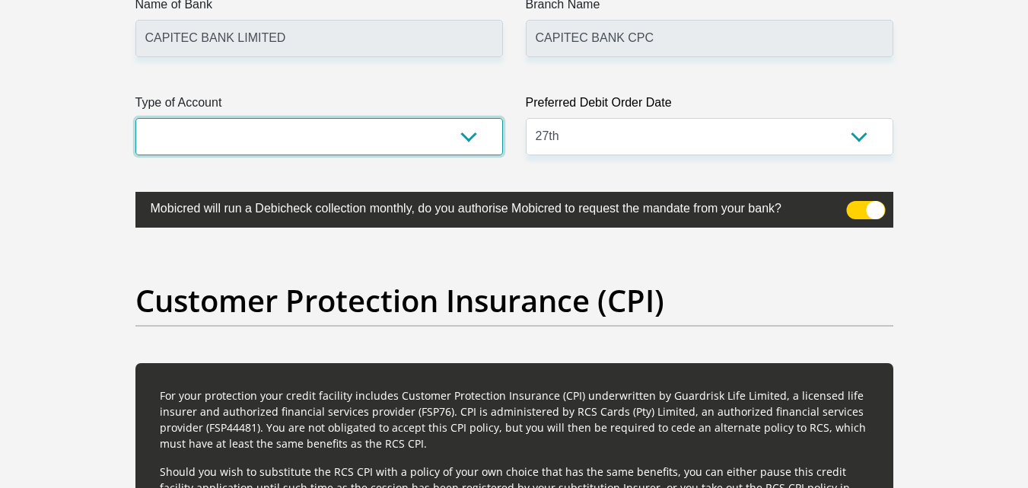
click at [400, 133] on select "Cheque Savings" at bounding box center [318, 136] width 367 height 37
select select "SAV"
click at [135, 118] on select "Cheque Savings" at bounding box center [318, 136] width 367 height 37
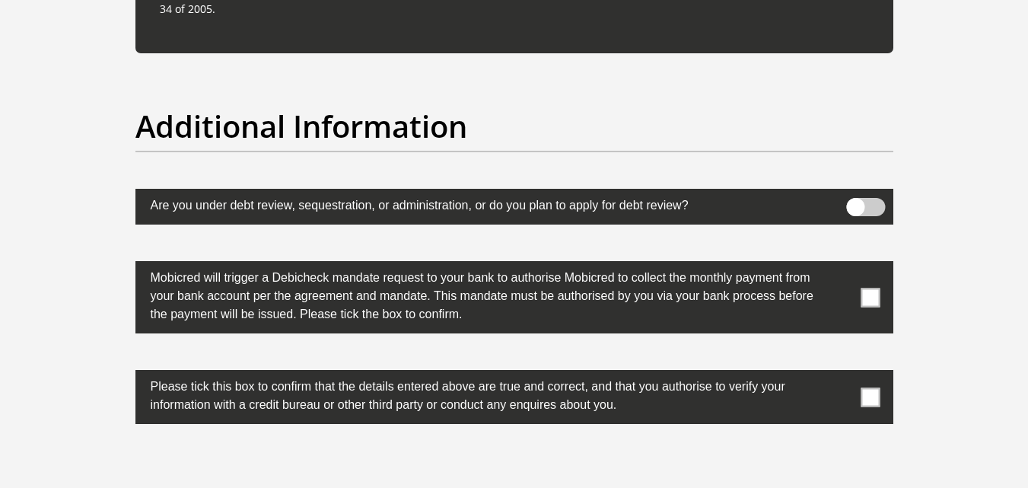
scroll to position [4741, 0]
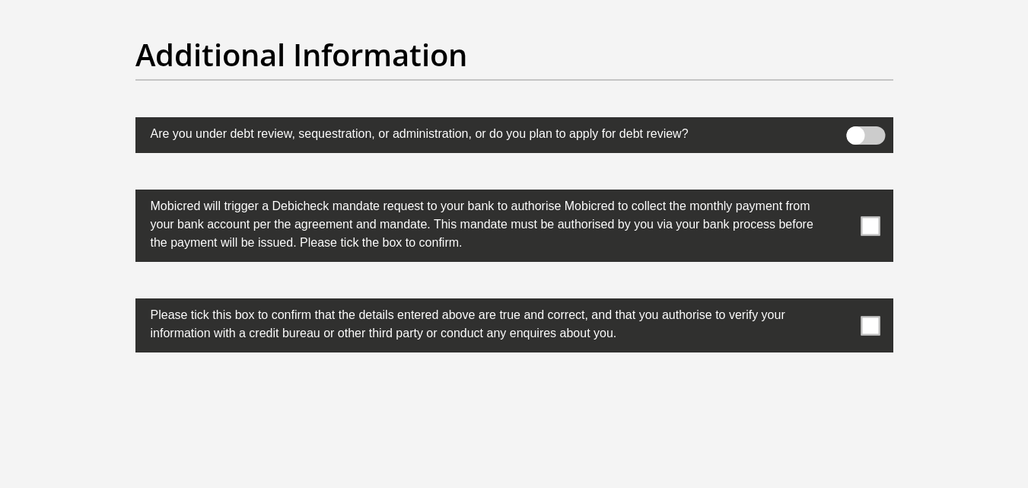
click at [868, 227] on span at bounding box center [869, 225] width 19 height 19
click at [840, 193] on input "checkbox" at bounding box center [840, 193] width 0 height 0
click at [867, 322] on span at bounding box center [869, 325] width 19 height 19
click at [840, 302] on input "checkbox" at bounding box center [840, 302] width 0 height 0
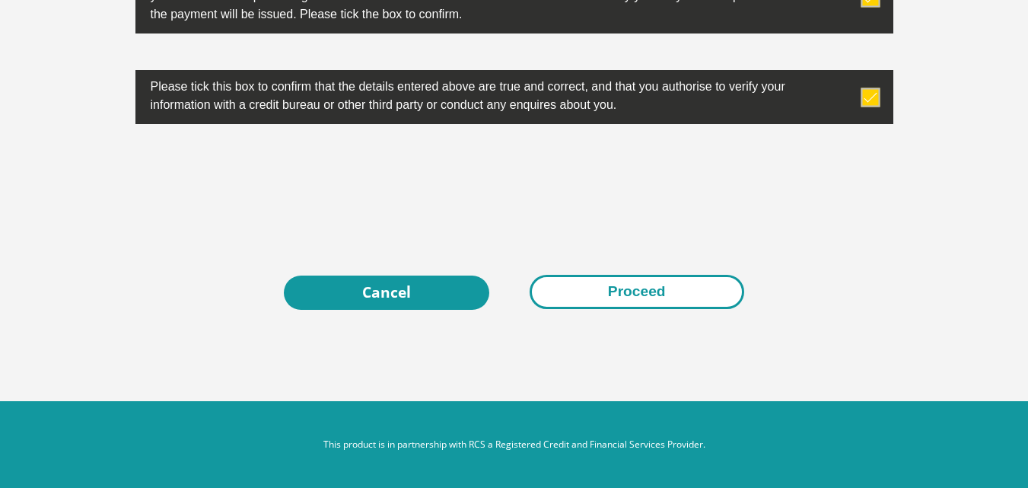
click at [682, 297] on button "Proceed" at bounding box center [637, 292] width 215 height 34
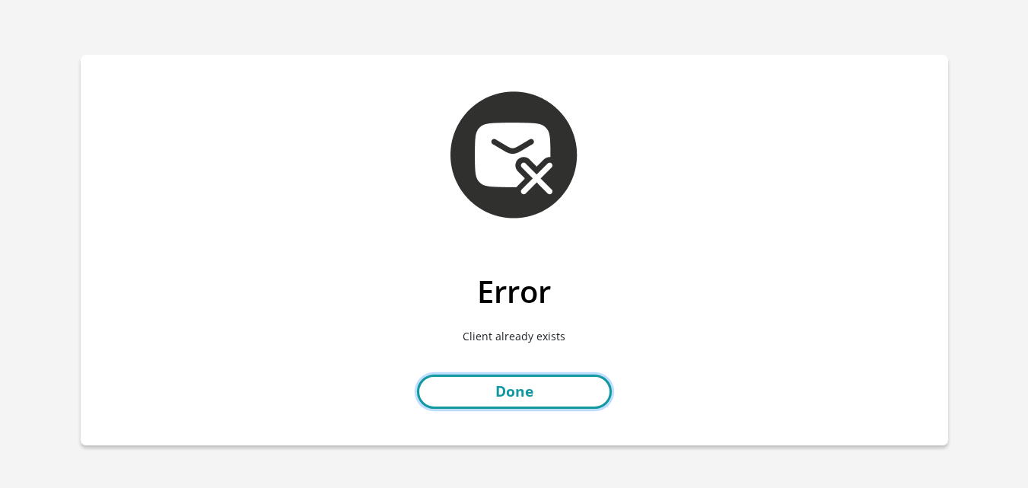
click at [506, 390] on link "Done" at bounding box center [514, 391] width 195 height 34
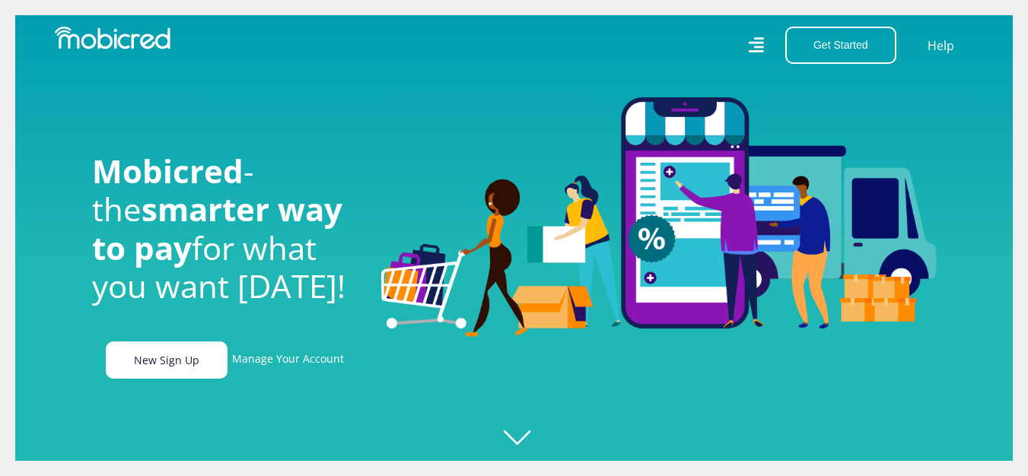
click at [176, 365] on link "New Sign Up" at bounding box center [167, 360] width 122 height 37
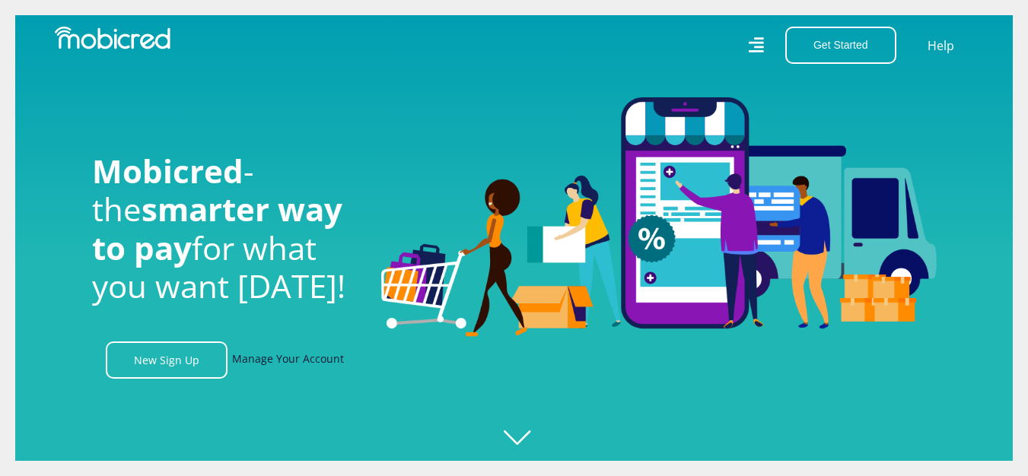
scroll to position [0, 1084]
click at [285, 359] on link "Manage Your Account" at bounding box center [288, 360] width 112 height 37
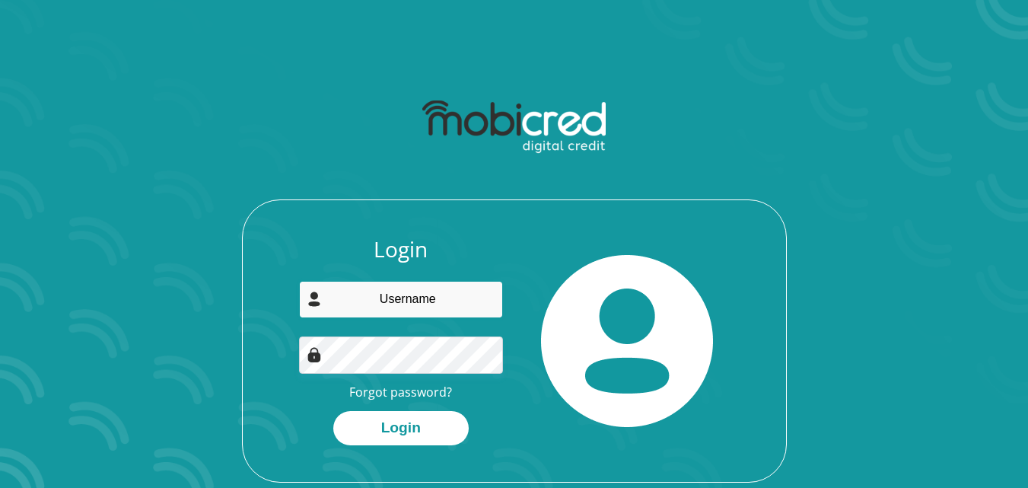
click at [414, 294] on input "email" at bounding box center [401, 299] width 204 height 37
type input "[EMAIL_ADDRESS][DOMAIN_NAME]"
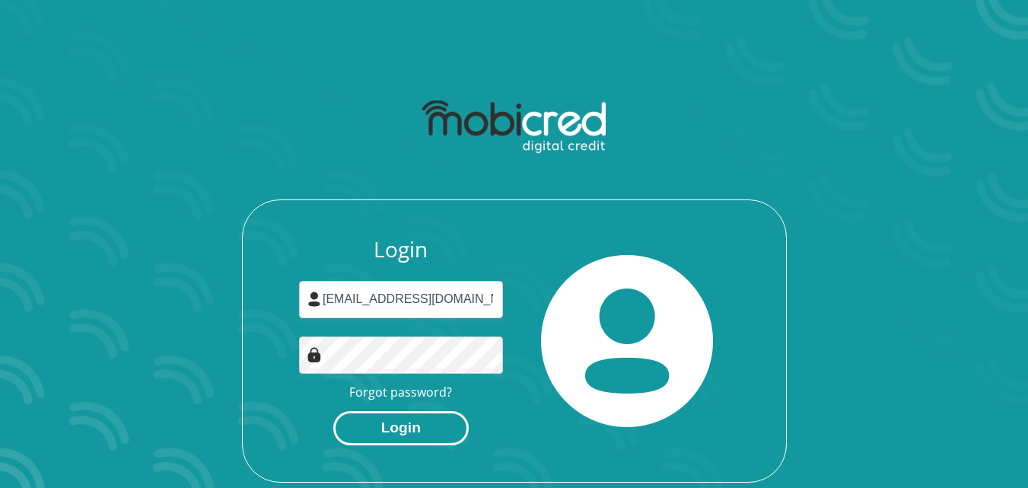
click at [411, 437] on button "Login" at bounding box center [400, 428] width 135 height 34
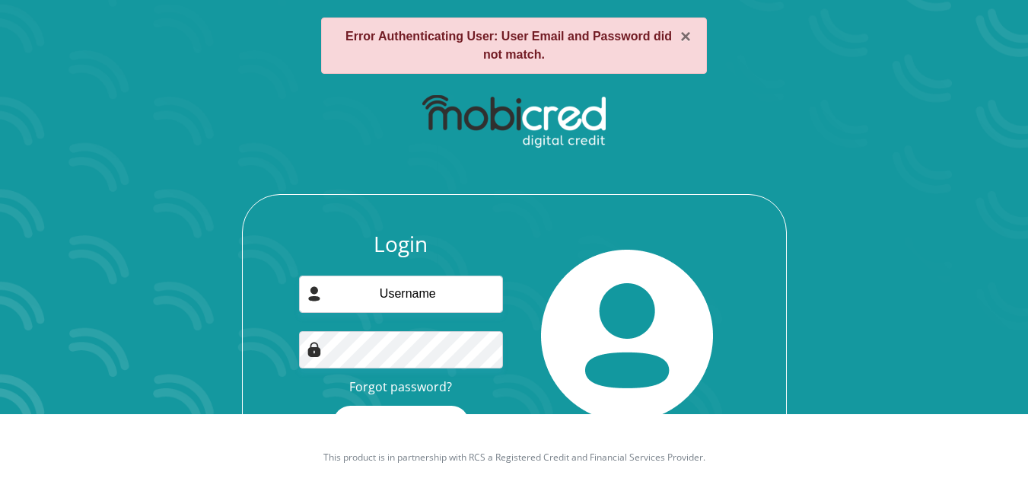
scroll to position [99, 0]
